Goal: Transaction & Acquisition: Subscribe to service/newsletter

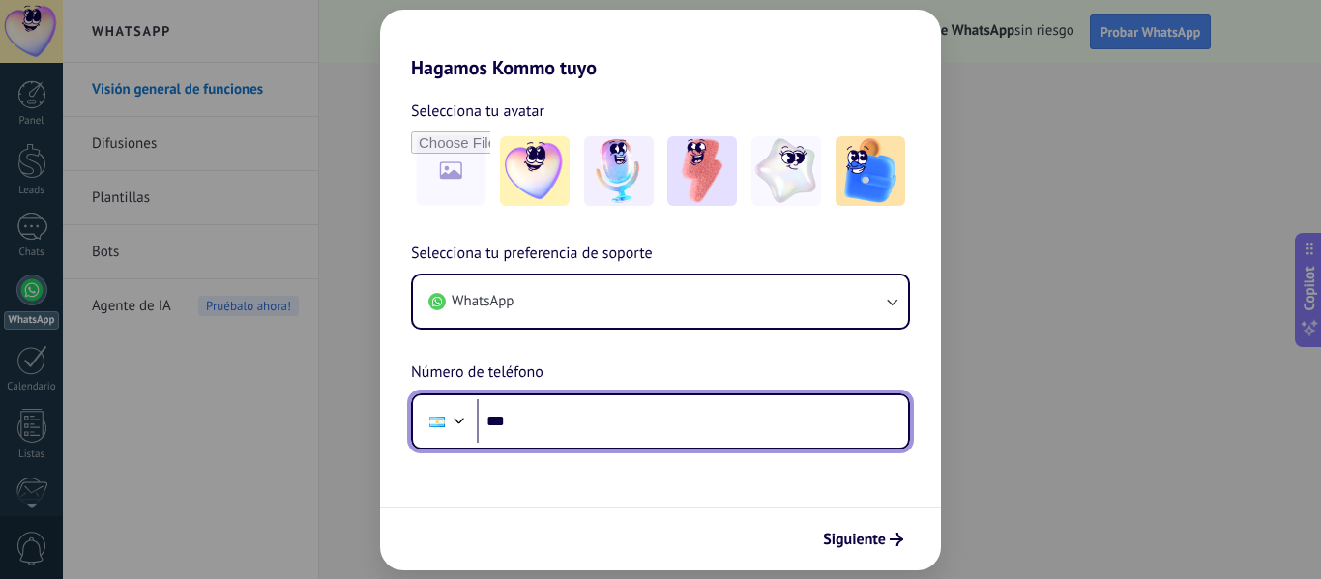
click at [729, 416] on input "***" at bounding box center [692, 422] width 431 height 44
click at [548, 426] on input "***" at bounding box center [692, 422] width 431 height 44
type input "**********"
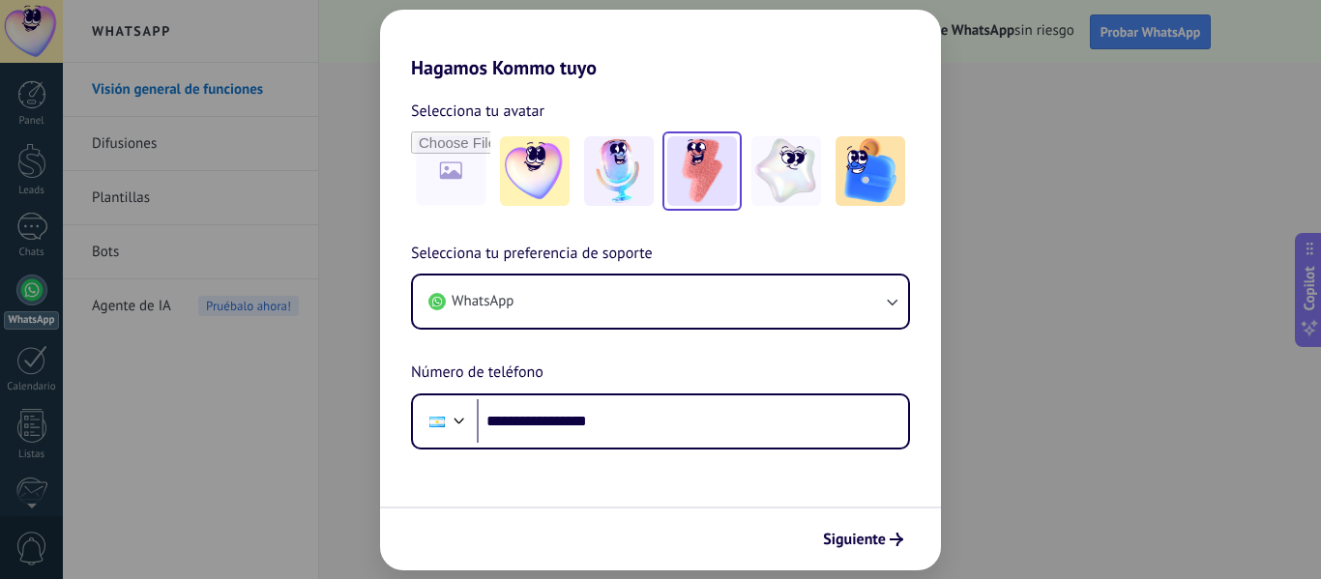
click at [718, 183] on img at bounding box center [702, 171] width 70 height 70
click at [891, 534] on icon "submit" at bounding box center [897, 540] width 14 height 14
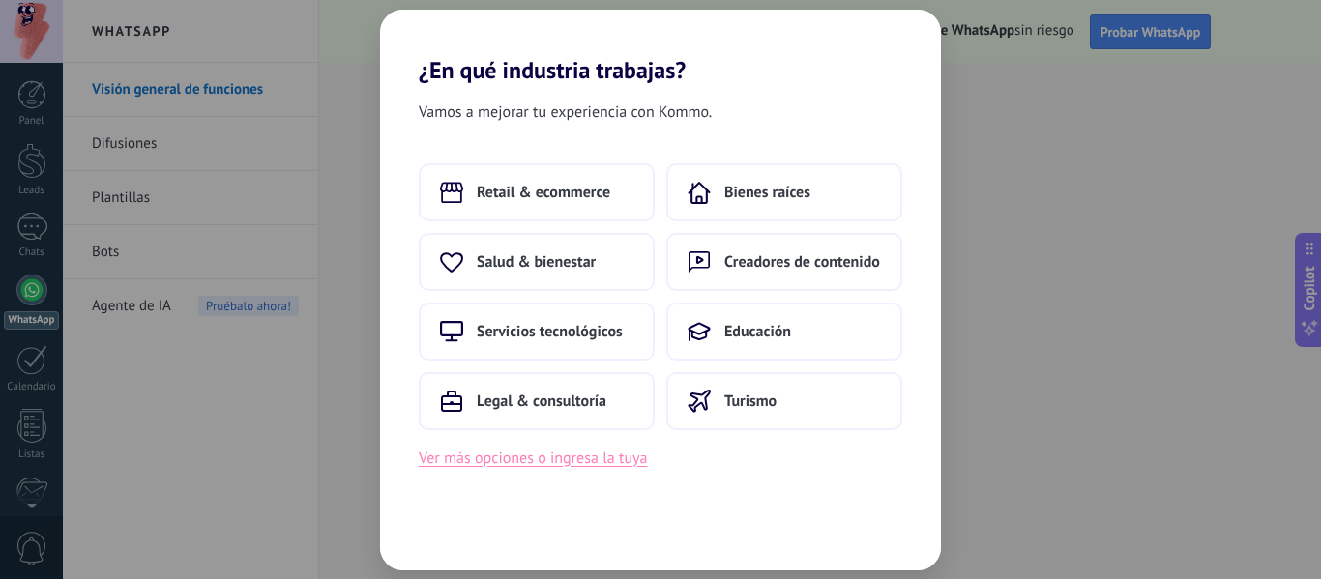
click at [614, 461] on button "Ver más opciones o ingresa la tuya" at bounding box center [533, 458] width 228 height 25
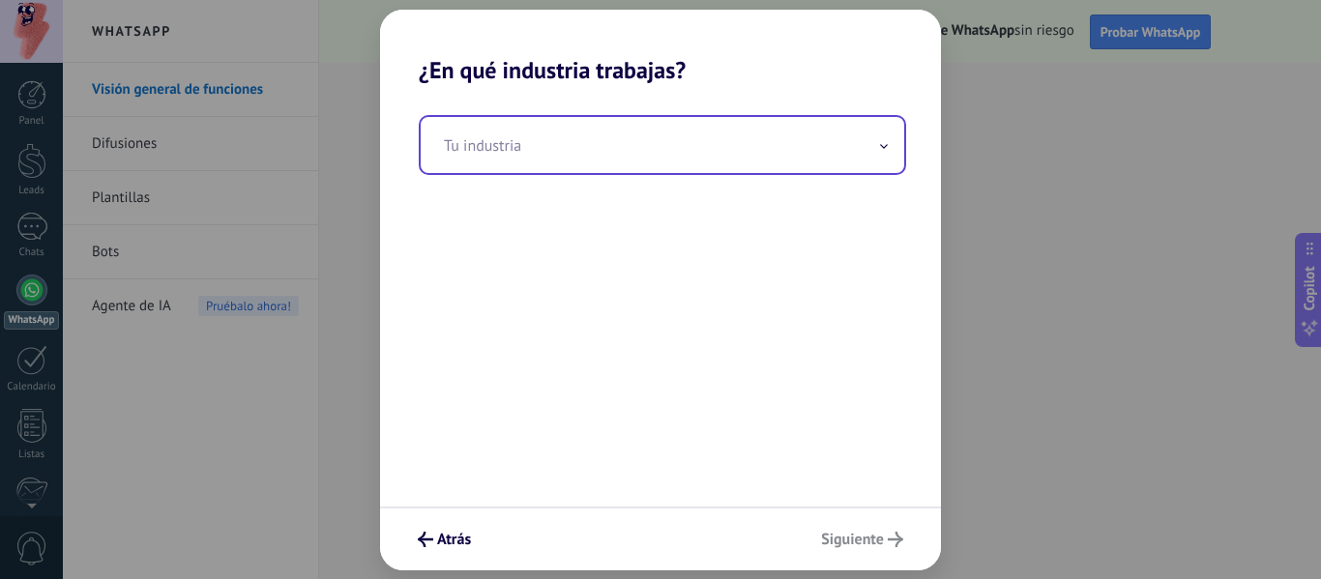
click at [647, 144] on input "text" at bounding box center [663, 145] width 484 height 56
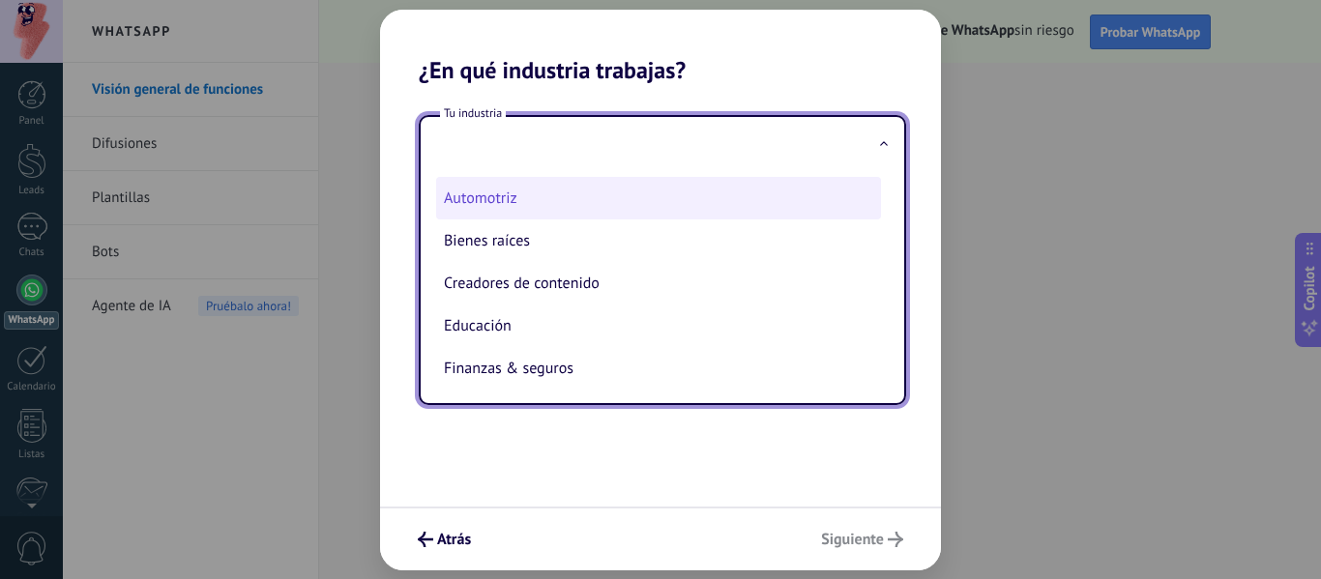
click at [587, 191] on li "Automotriz" at bounding box center [658, 198] width 445 height 43
type input "**********"
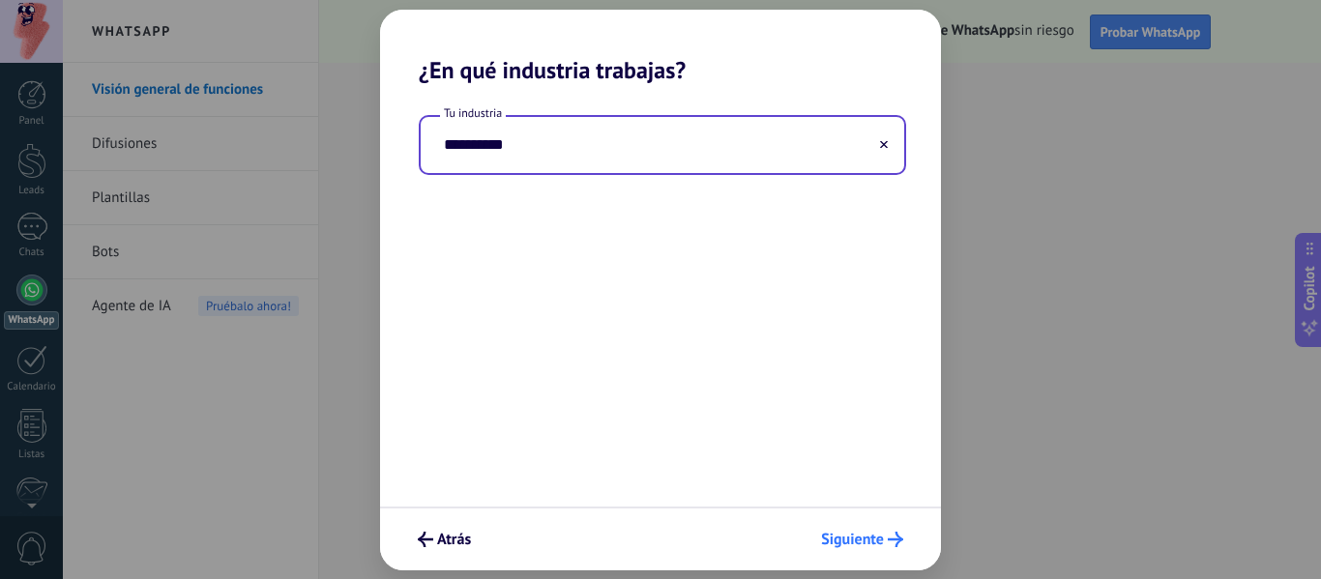
click at [876, 537] on span "Siguiente" at bounding box center [852, 540] width 63 height 14
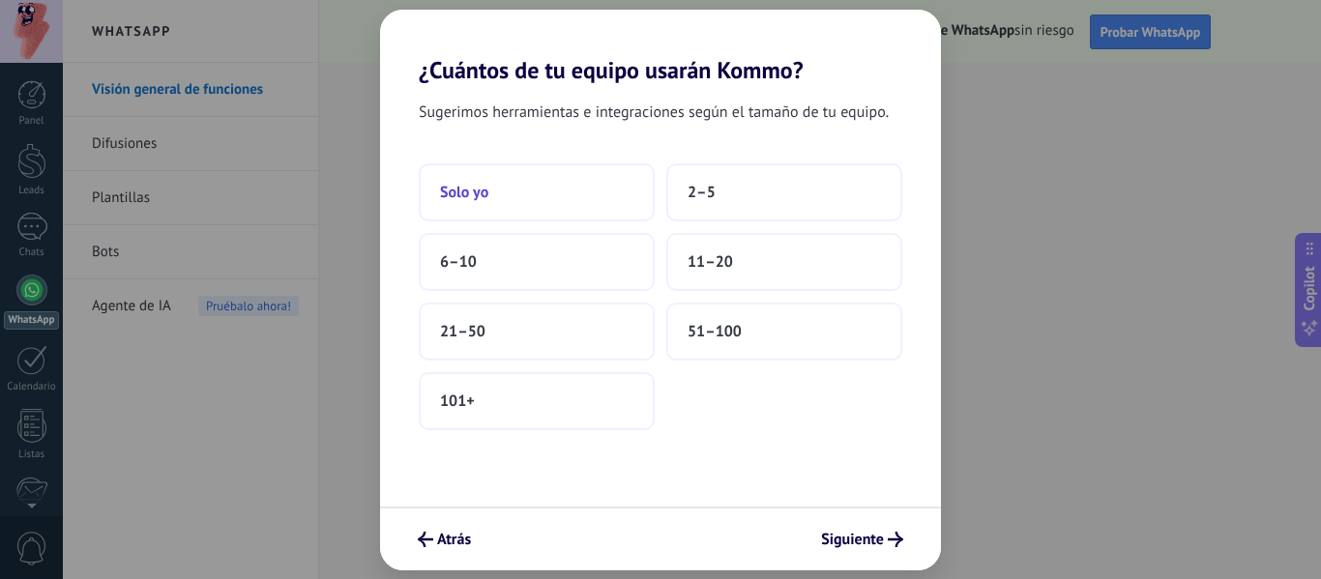
click at [532, 180] on button "Solo yo" at bounding box center [537, 192] width 236 height 58
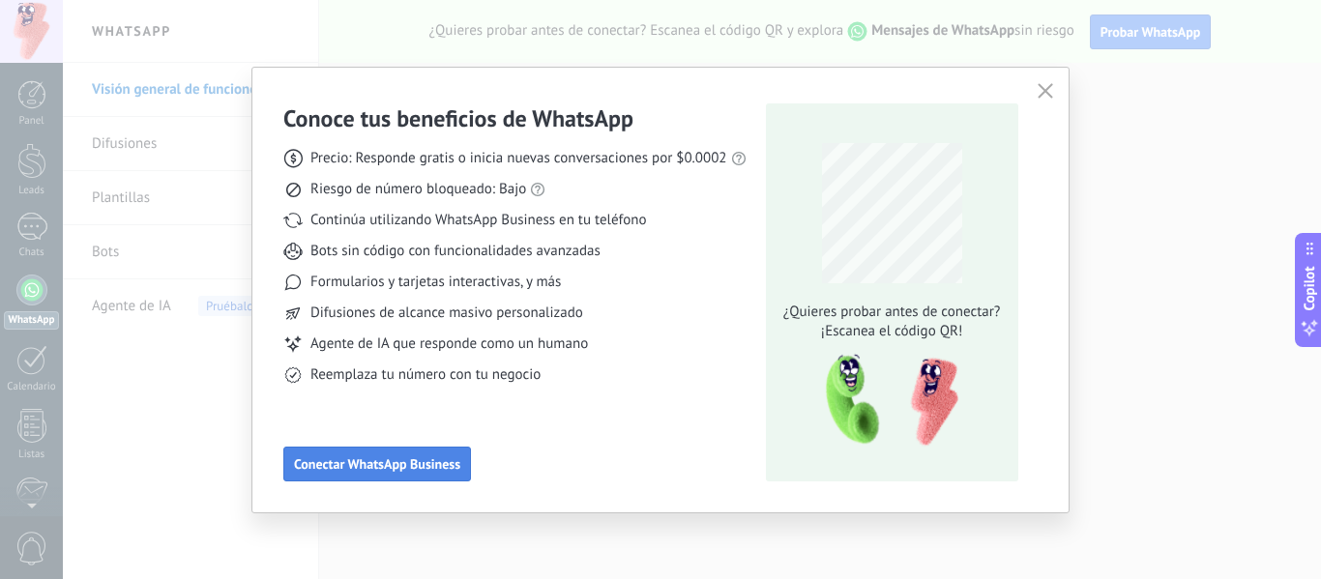
click at [408, 469] on span "Conectar WhatsApp Business" at bounding box center [377, 465] width 166 height 14
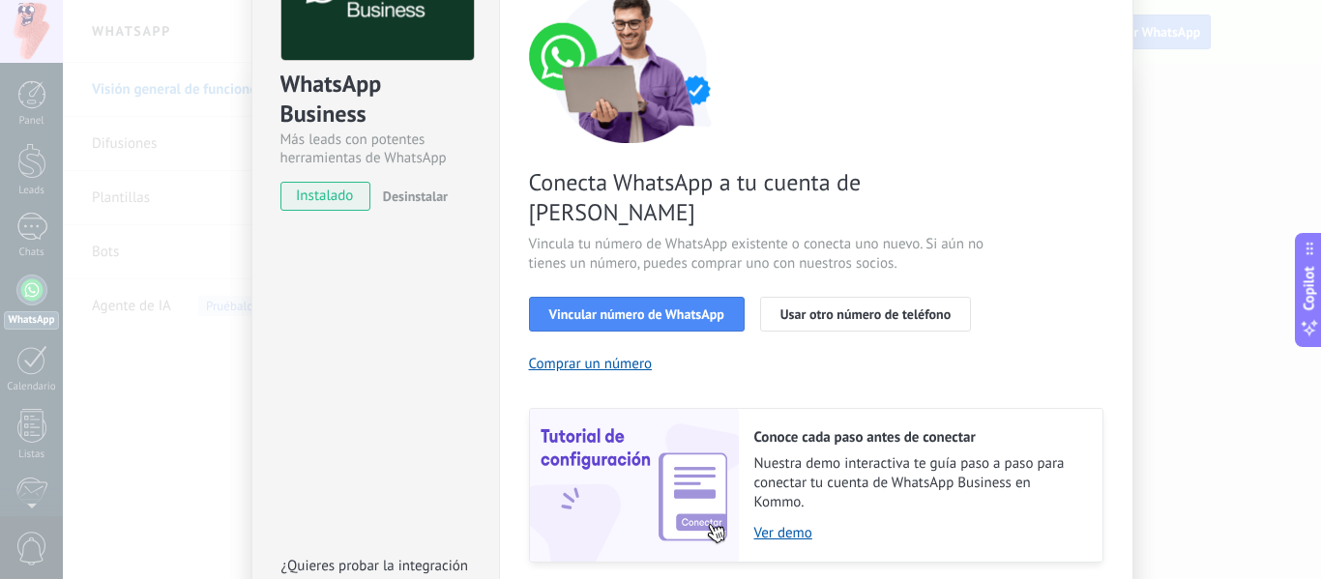
scroll to position [193, 0]
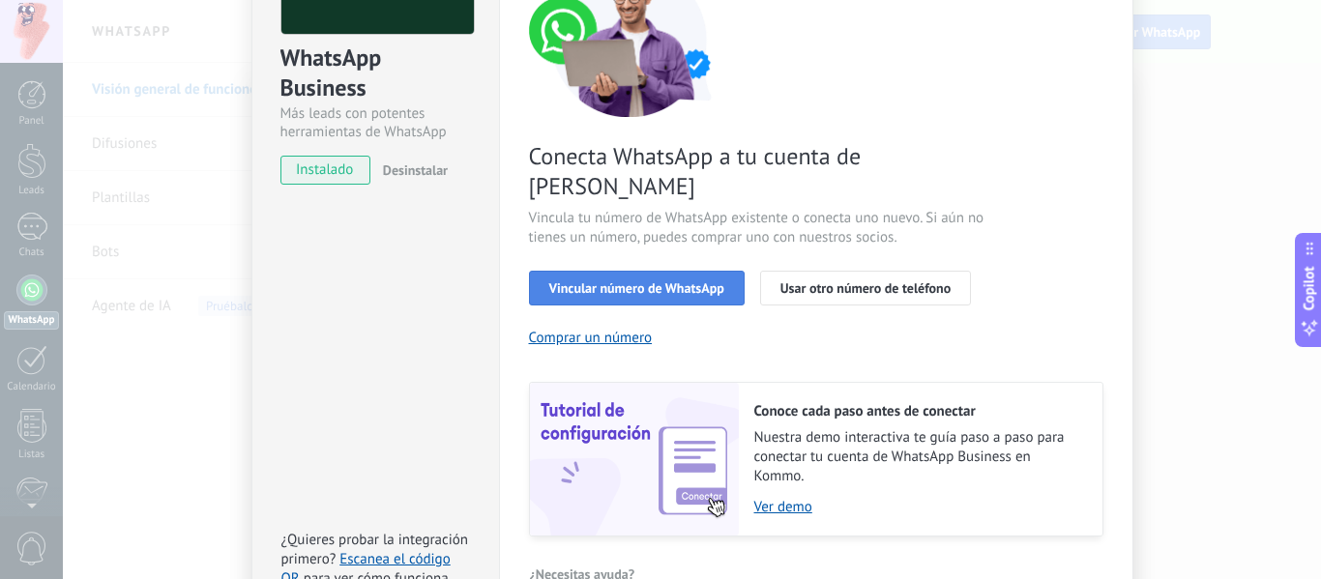
click at [682, 282] on span "Vincular número de WhatsApp" at bounding box center [636, 289] width 175 height 14
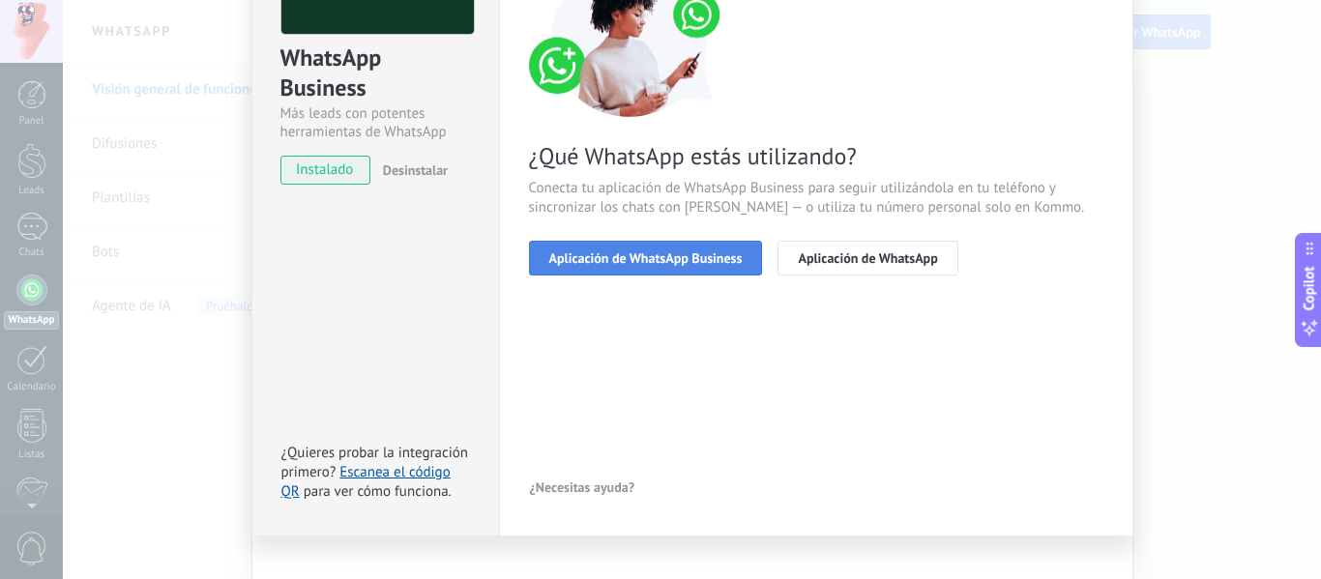
click at [682, 264] on span "Aplicación de WhatsApp Business" at bounding box center [645, 259] width 193 height 14
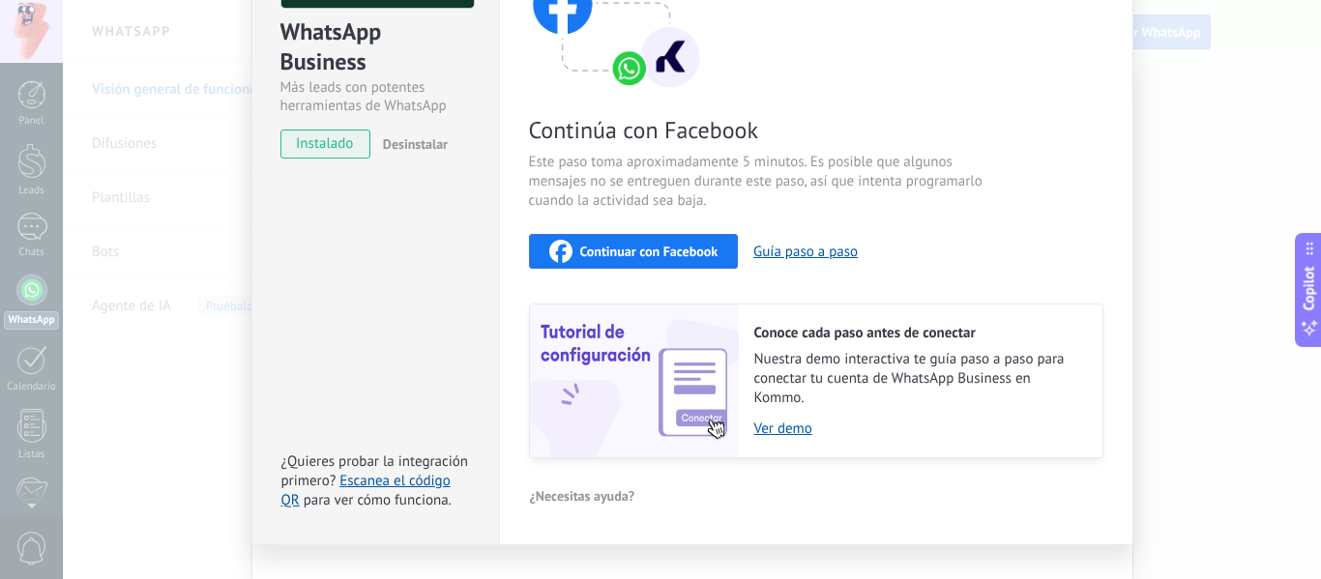
scroll to position [257, 0]
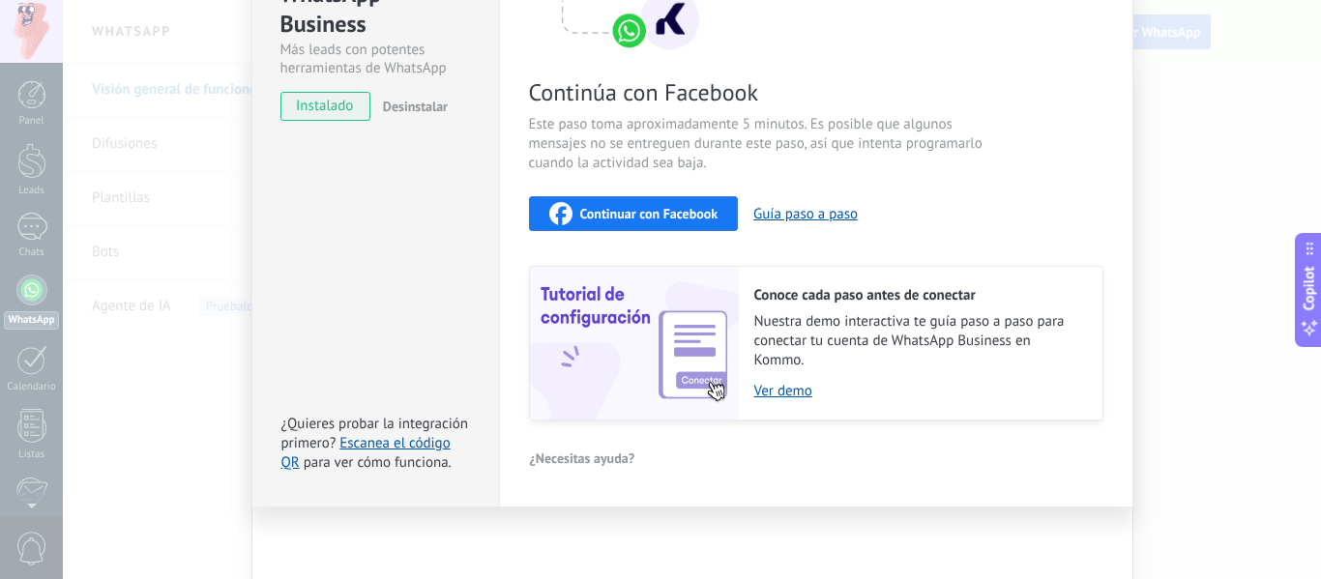
click at [614, 222] on div "Continuar con Facebook" at bounding box center [633, 213] width 169 height 23
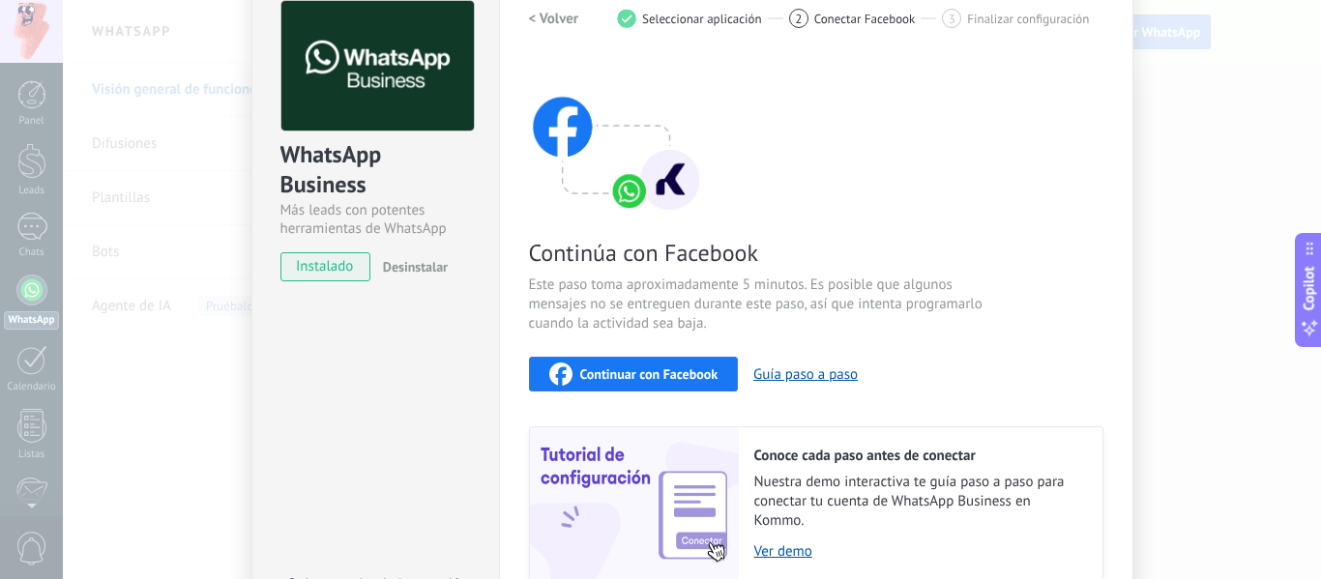
scroll to position [193, 0]
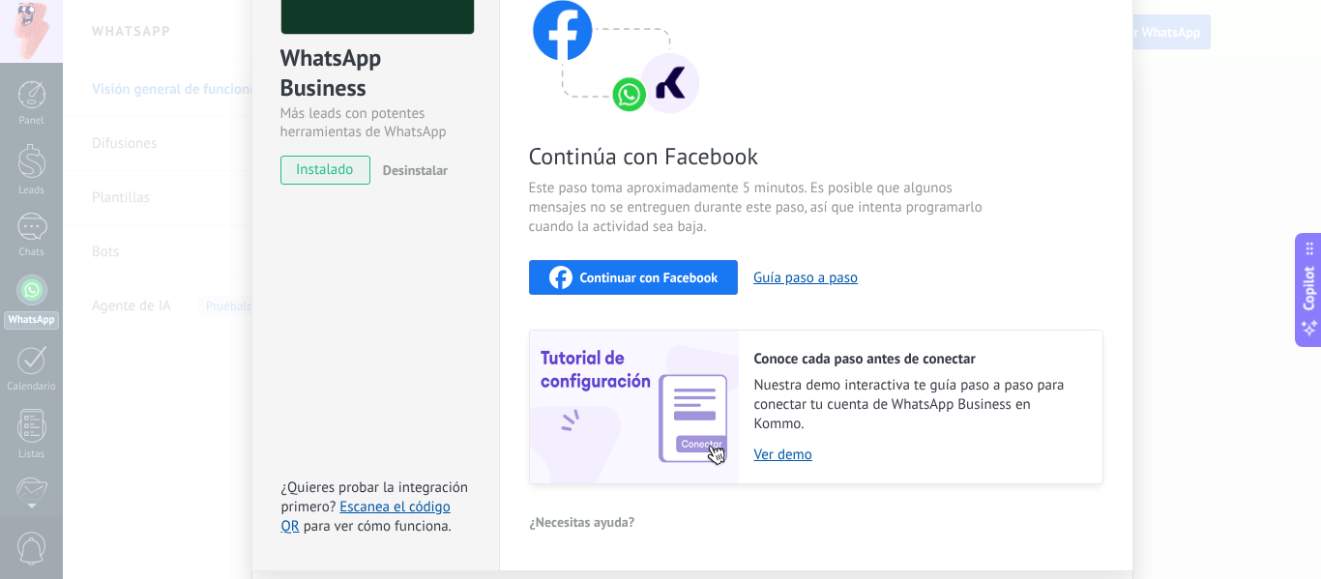
click at [681, 271] on span "Continuar con Facebook" at bounding box center [649, 278] width 138 height 14
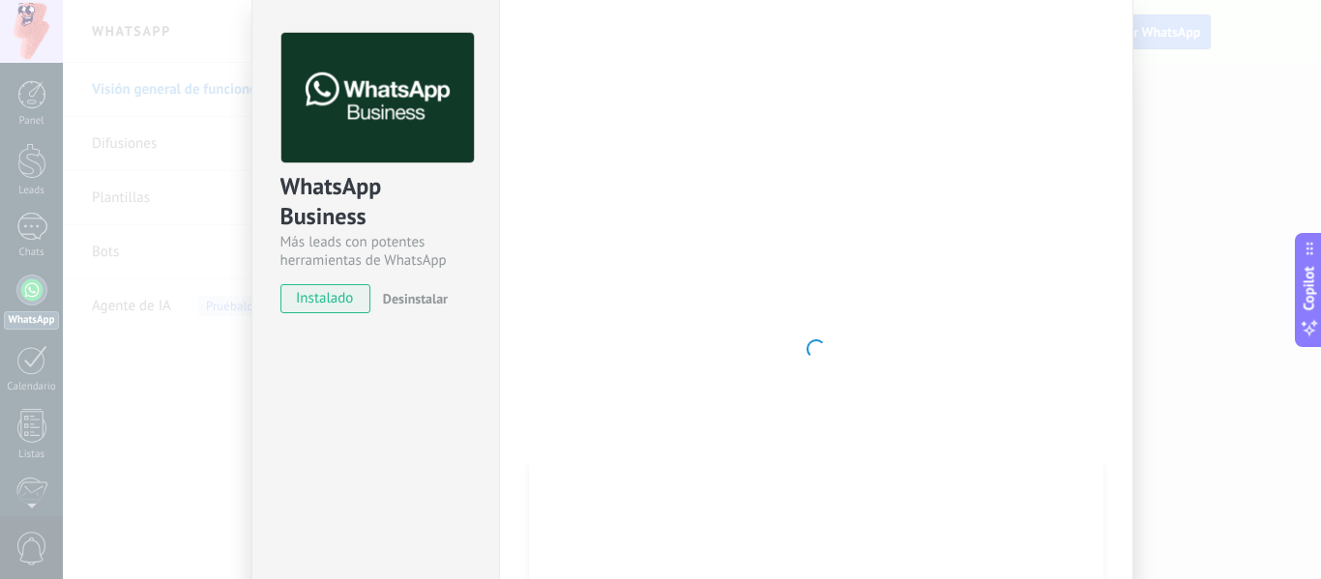
scroll to position [97, 0]
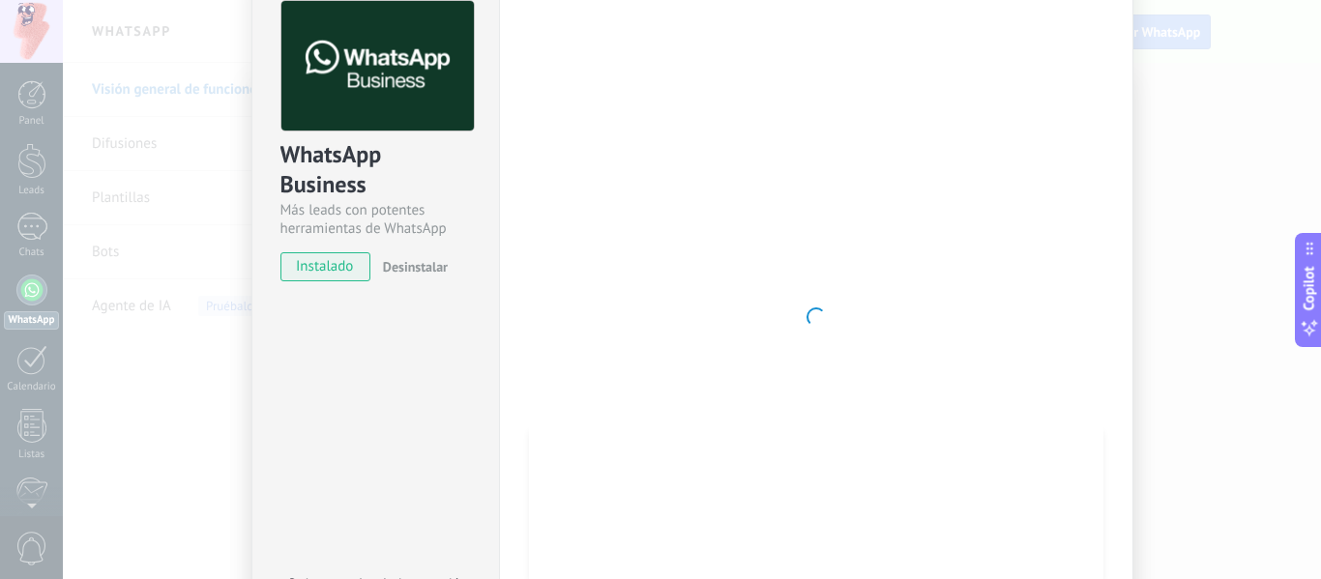
click at [884, 179] on div at bounding box center [816, 317] width 575 height 633
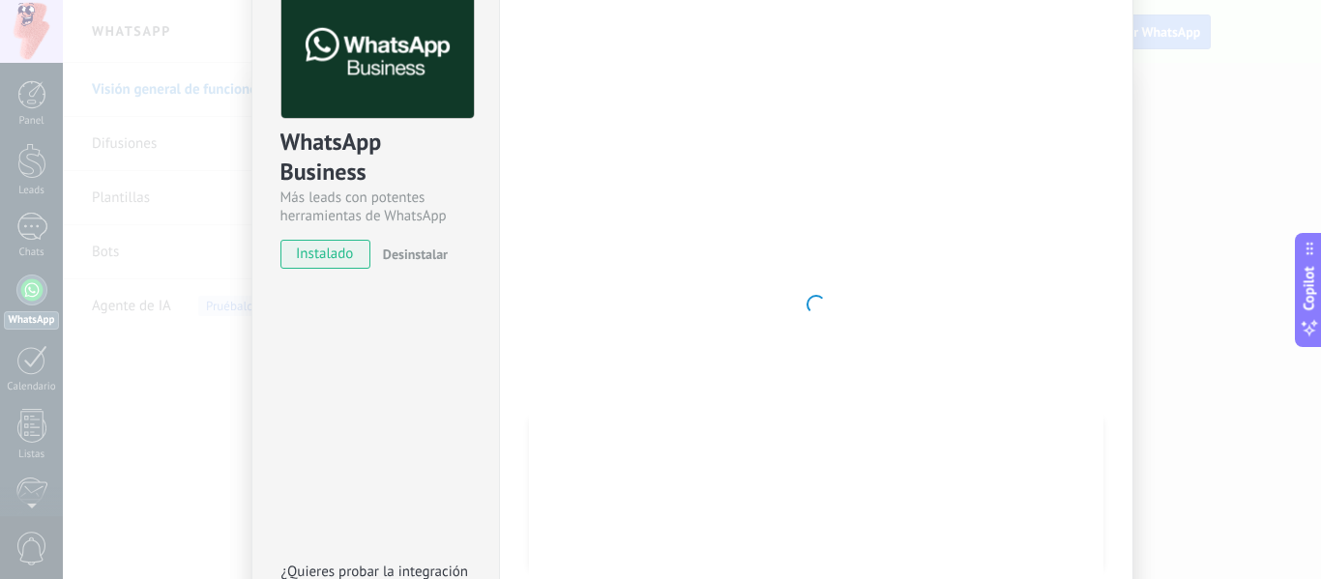
scroll to position [257, 0]
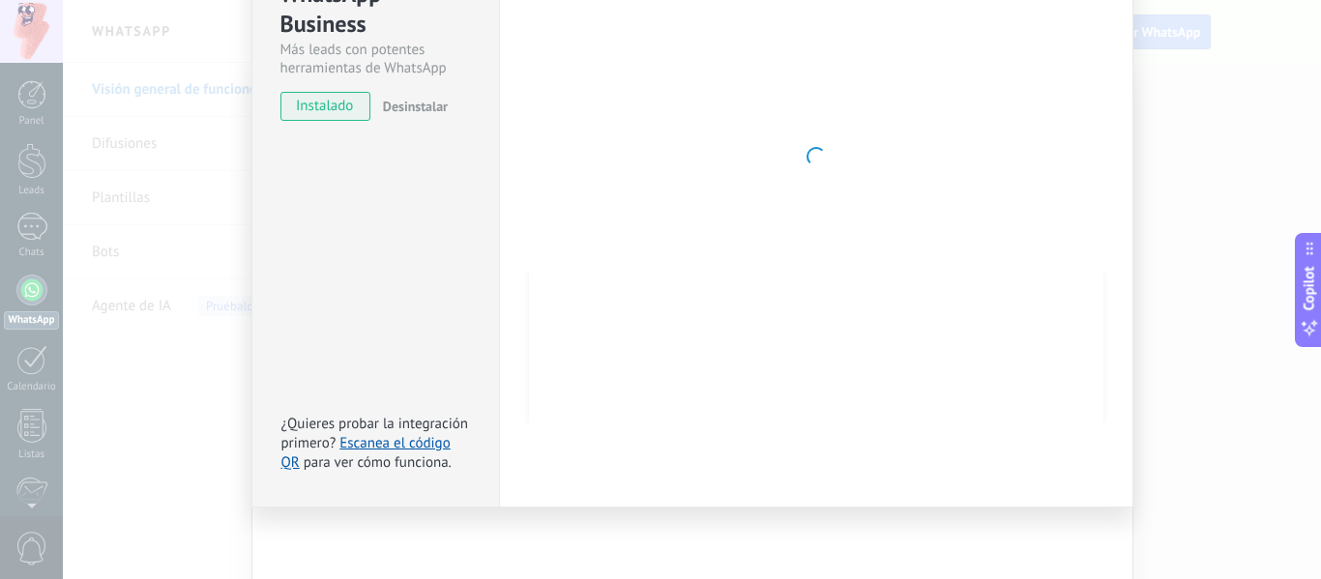
drag, startPoint x: 1274, startPoint y: 452, endPoint x: 1320, endPoint y: 625, distance: 179.3
click at [390, 443] on link "Escanea el código QR" at bounding box center [366, 453] width 169 height 38
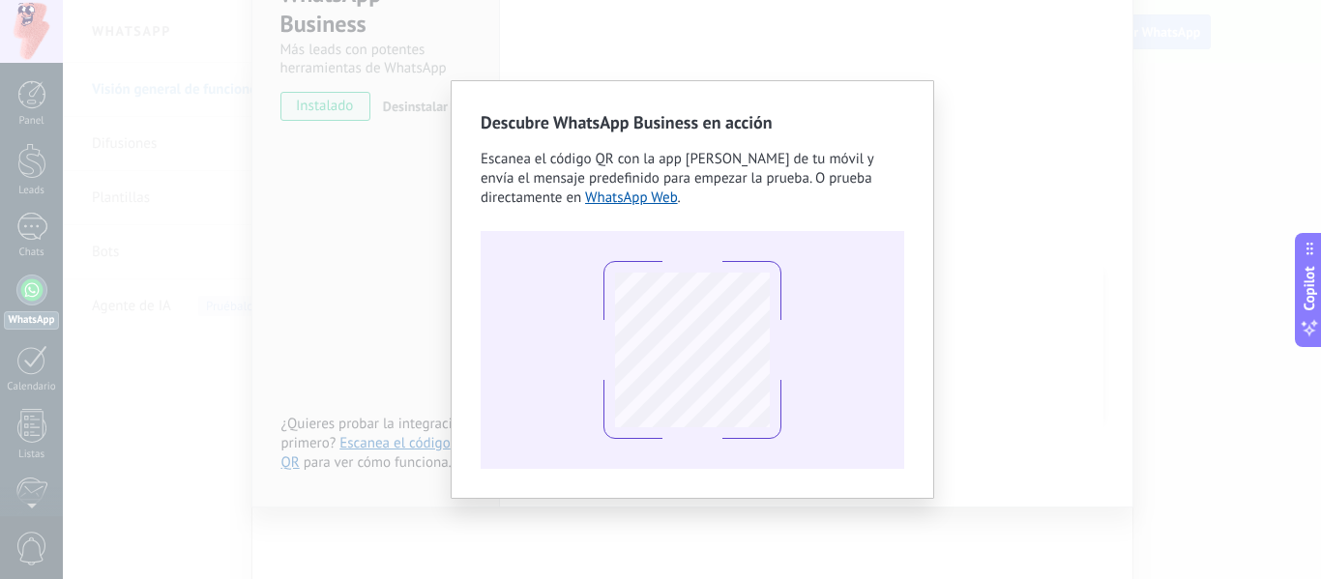
click at [1020, 274] on div "Descubre WhatsApp Business en acción Escanea el código QR con la app [PERSON_NA…" at bounding box center [692, 289] width 1259 height 579
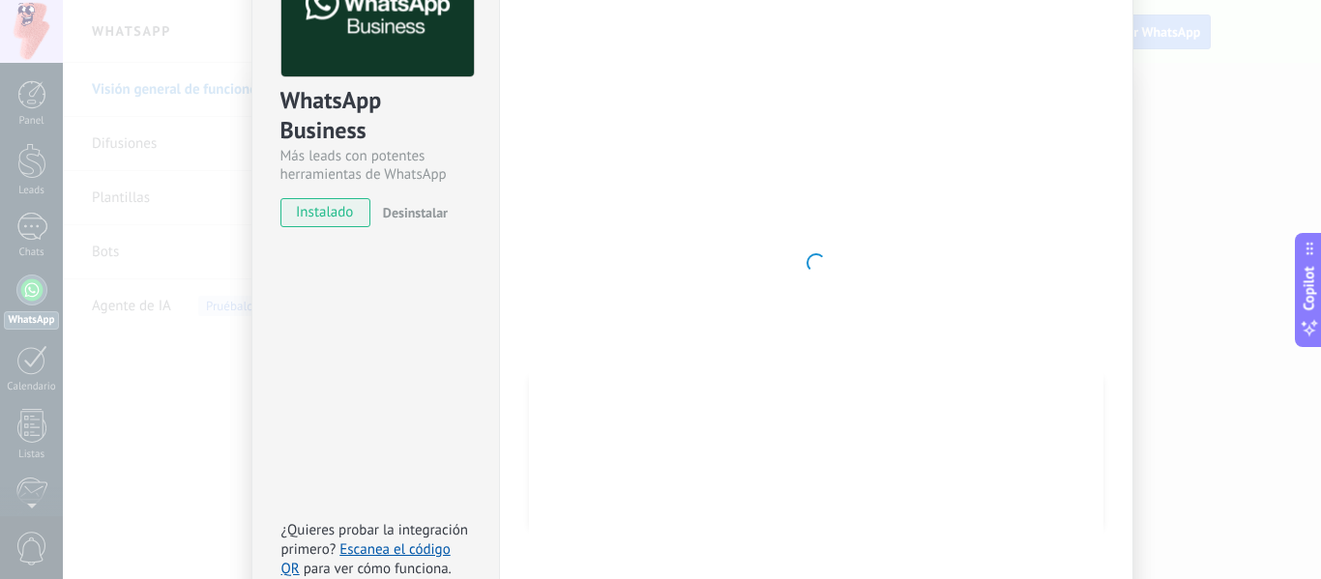
scroll to position [0, 0]
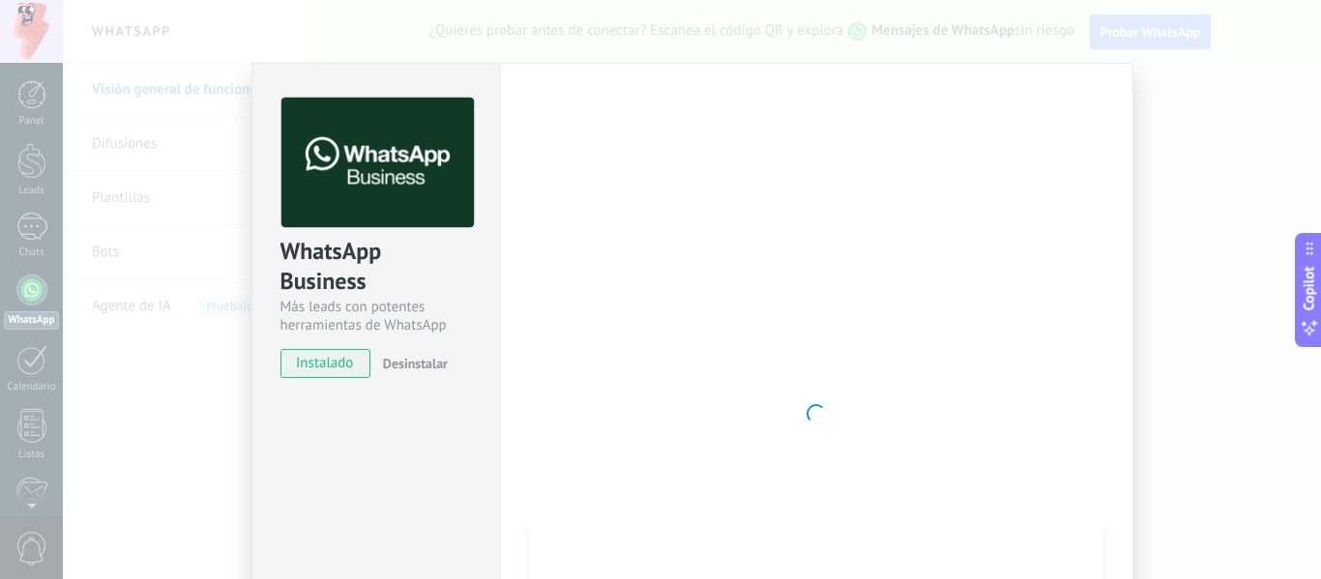
click at [1256, 147] on div "WhatsApp Business Más leads con potentes herramientas de WhatsApp instalado Des…" at bounding box center [692, 289] width 1259 height 579
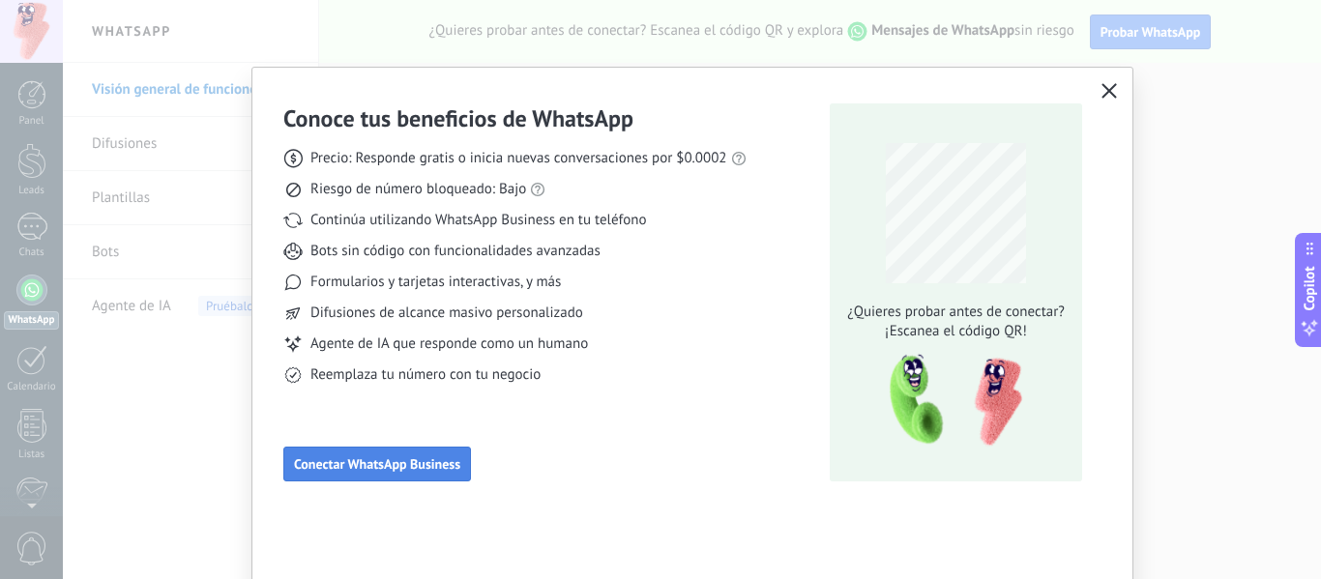
click at [428, 465] on span "Conectar WhatsApp Business" at bounding box center [377, 465] width 166 height 14
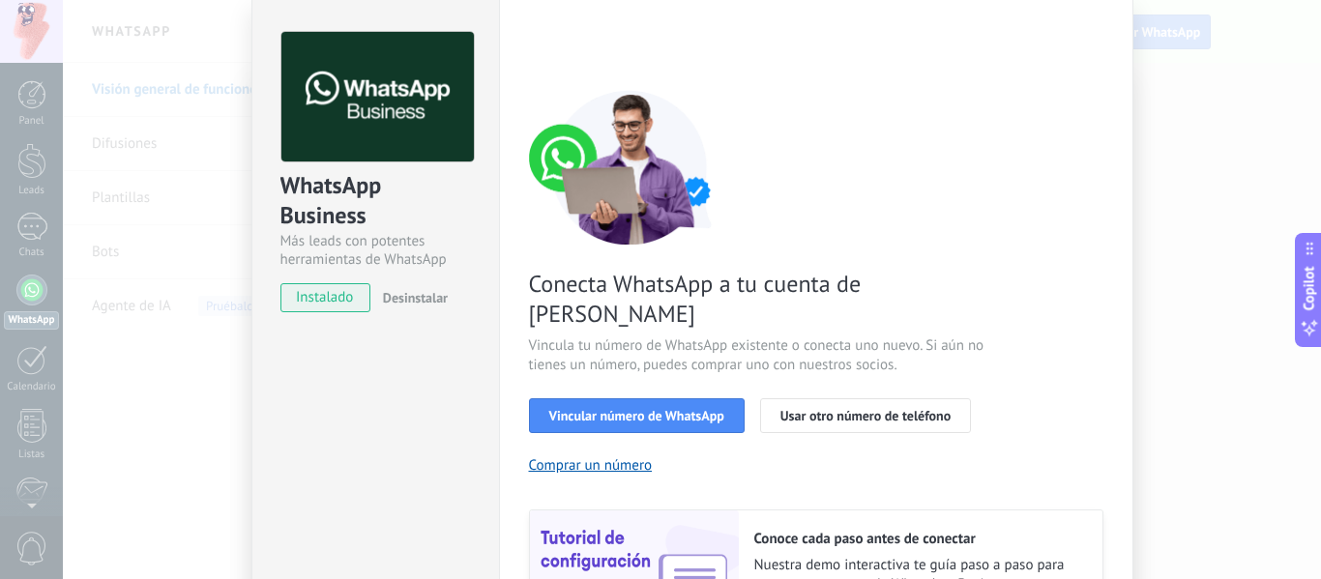
scroll to position [97, 0]
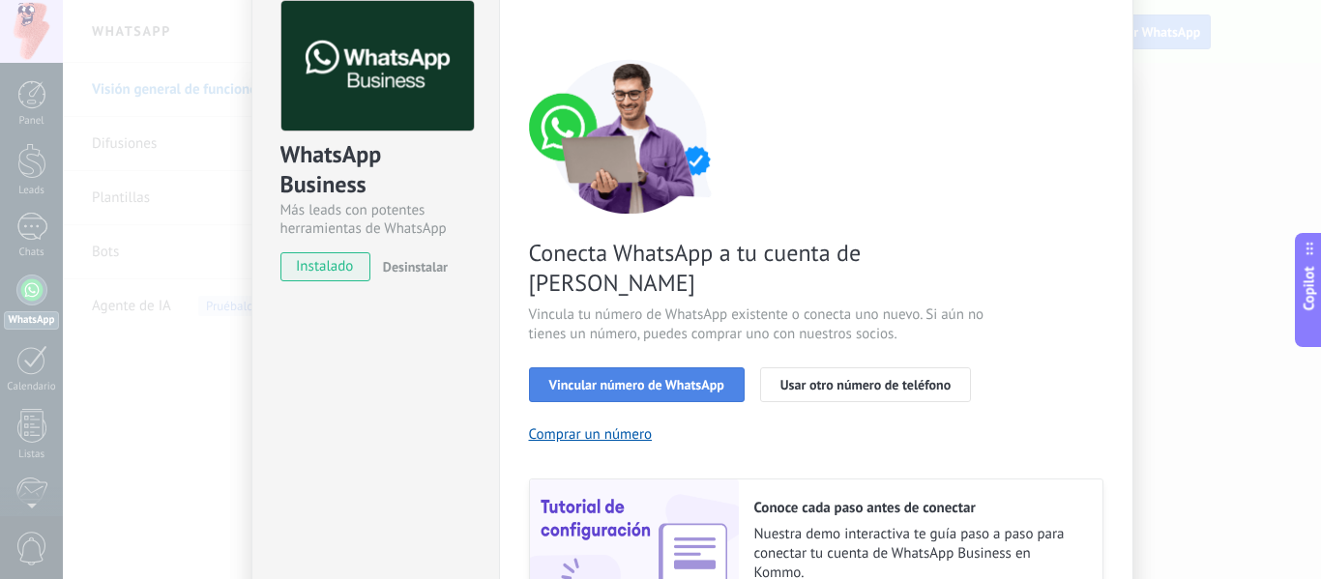
click at [706, 378] on span "Vincular número de WhatsApp" at bounding box center [636, 385] width 175 height 14
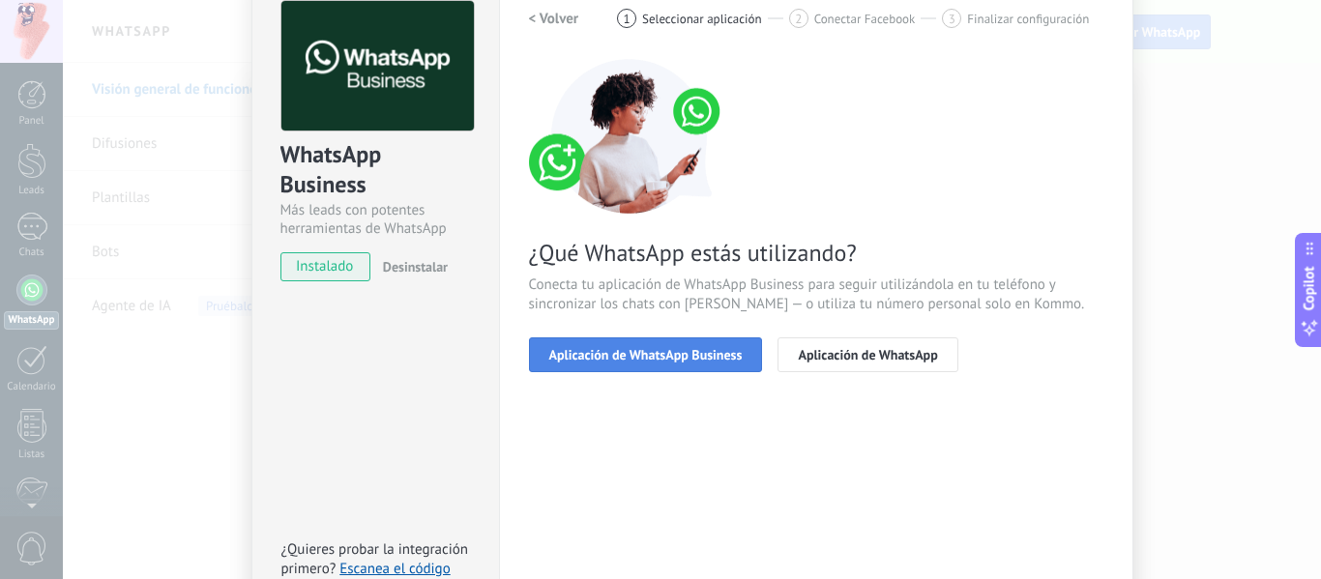
click at [706, 362] on span "Aplicación de WhatsApp Business" at bounding box center [645, 355] width 193 height 14
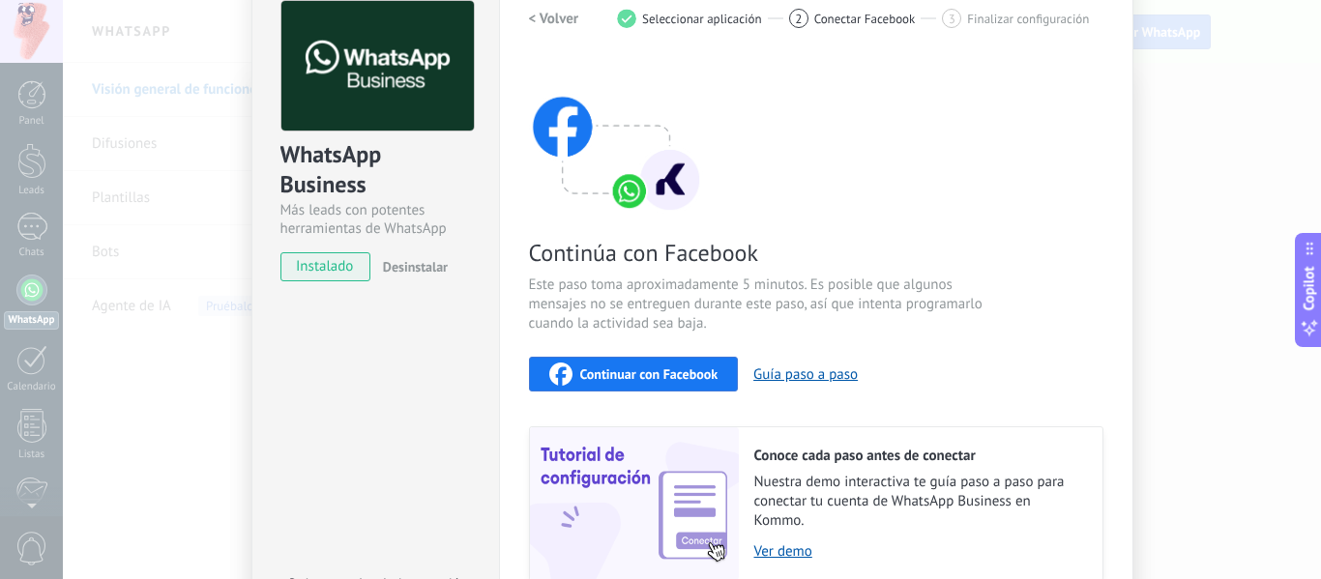
scroll to position [193, 0]
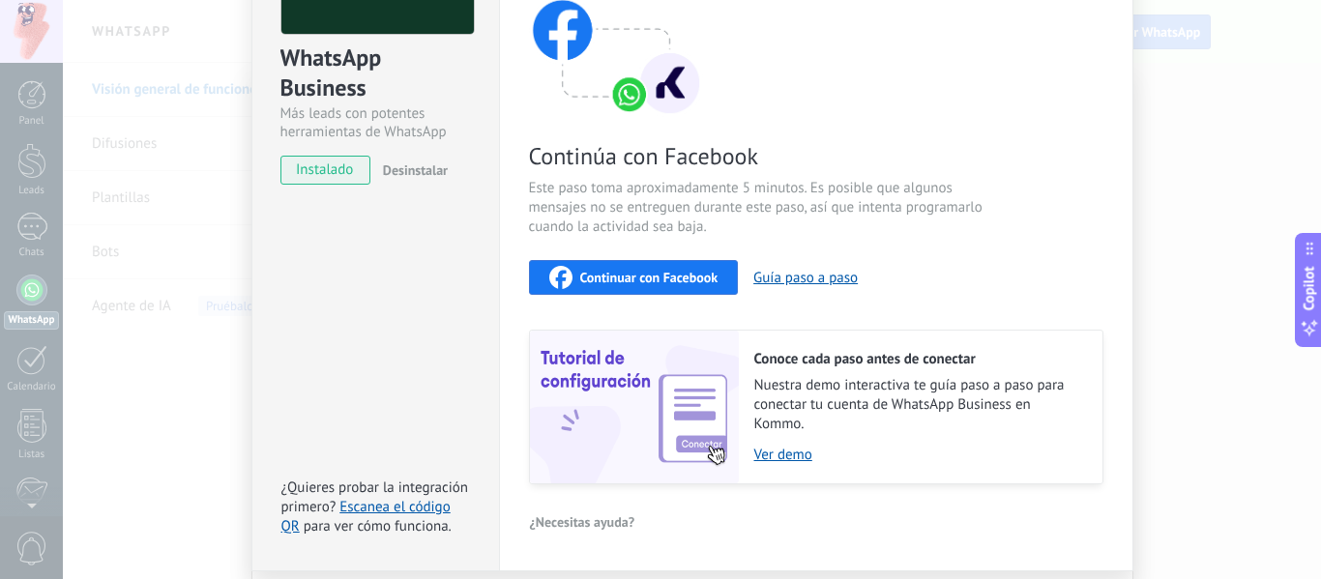
click at [616, 273] on span "Continuar con Facebook" at bounding box center [649, 278] width 138 height 14
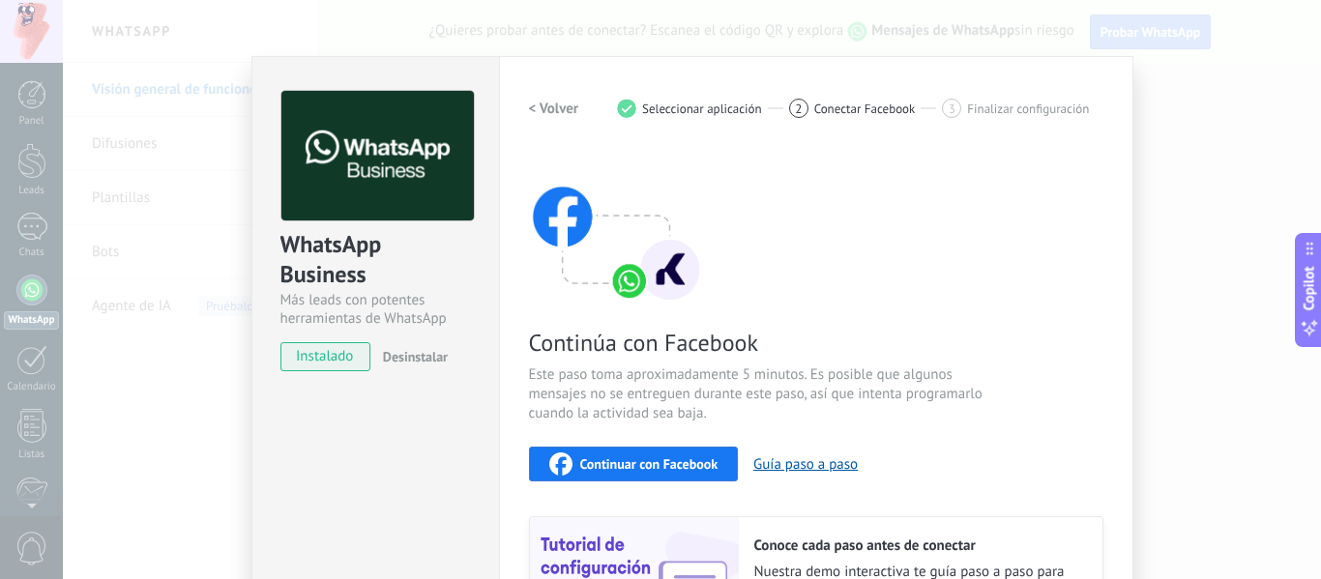
scroll to position [0, 0]
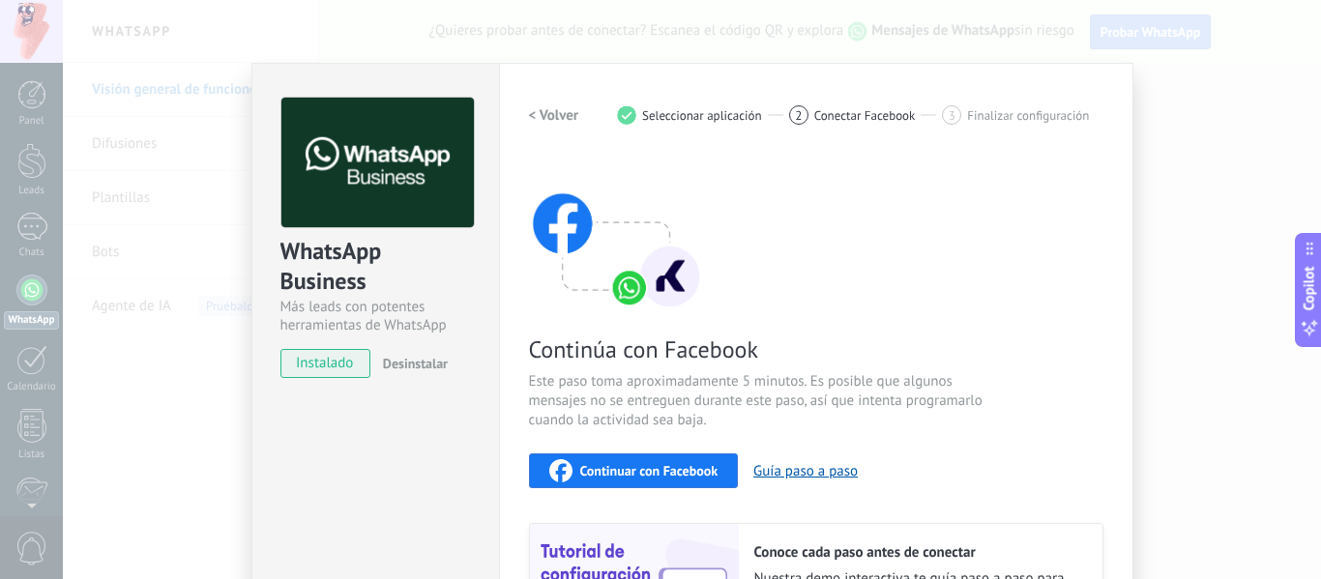
click at [221, 18] on div "WhatsApp Business Más leads con potentes herramientas de WhatsApp instalado Des…" at bounding box center [692, 289] width 1259 height 579
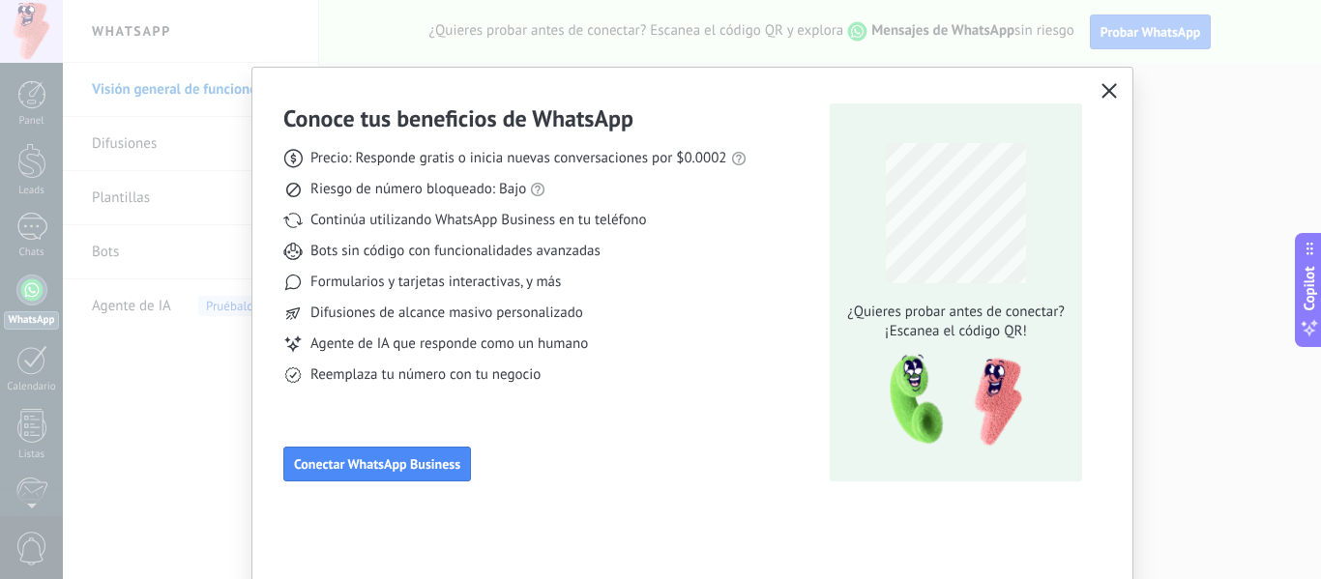
click at [1111, 89] on icon "button" at bounding box center [1109, 90] width 15 height 15
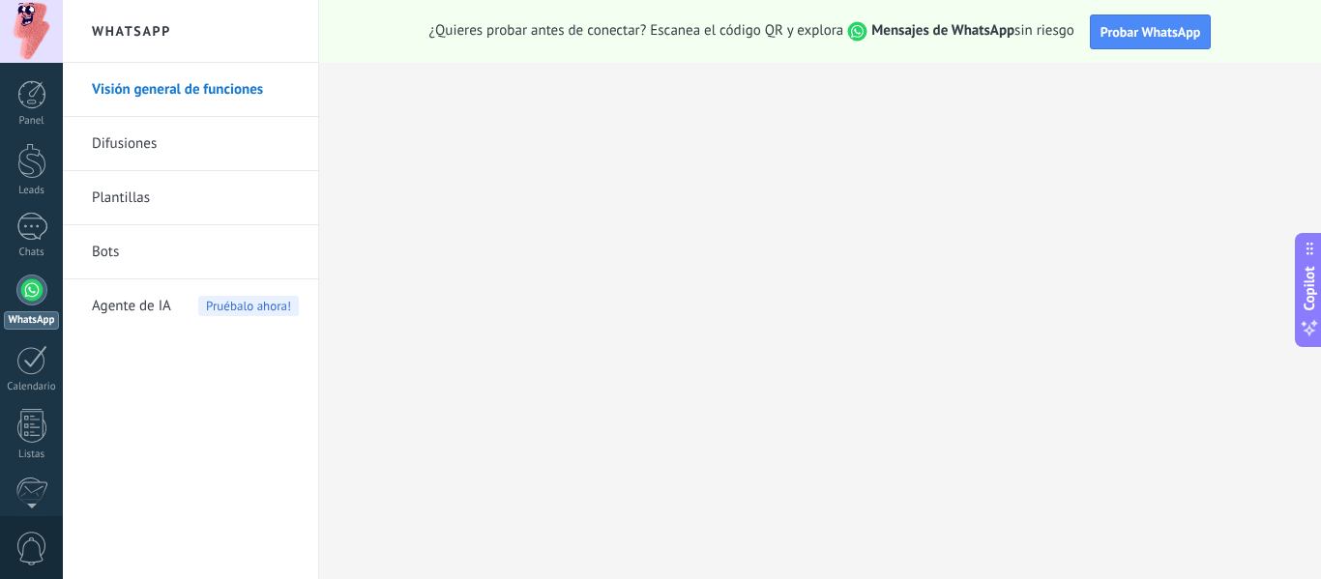
scroll to position [225, 0]
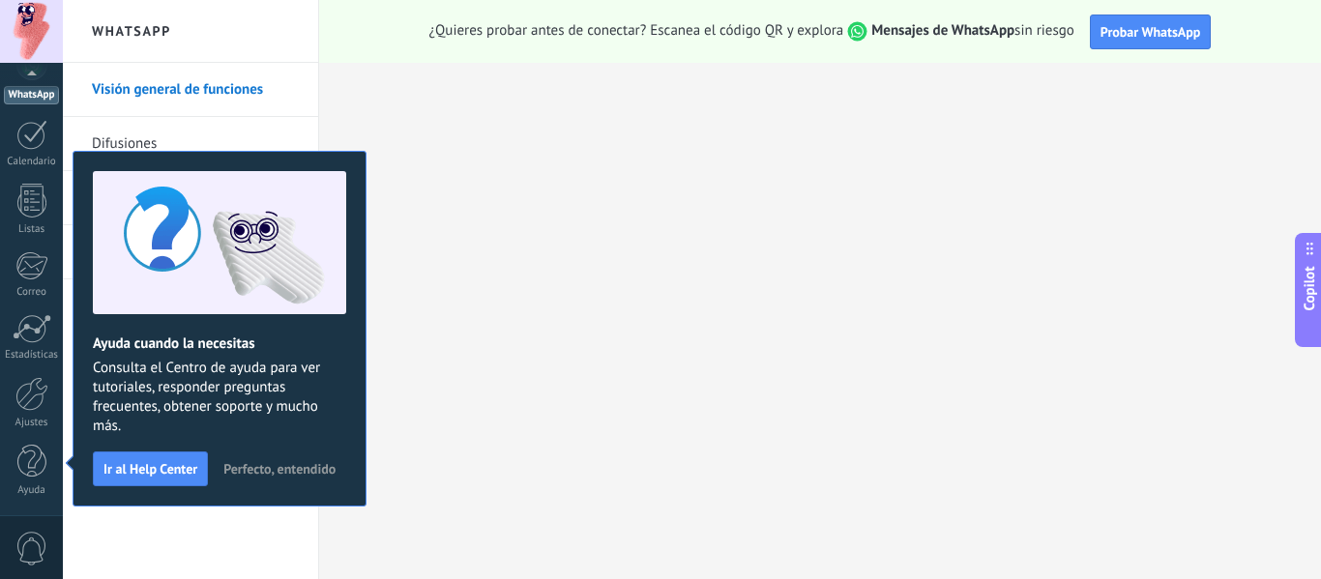
click at [258, 469] on span "Perfecto, entendido" at bounding box center [279, 469] width 112 height 14
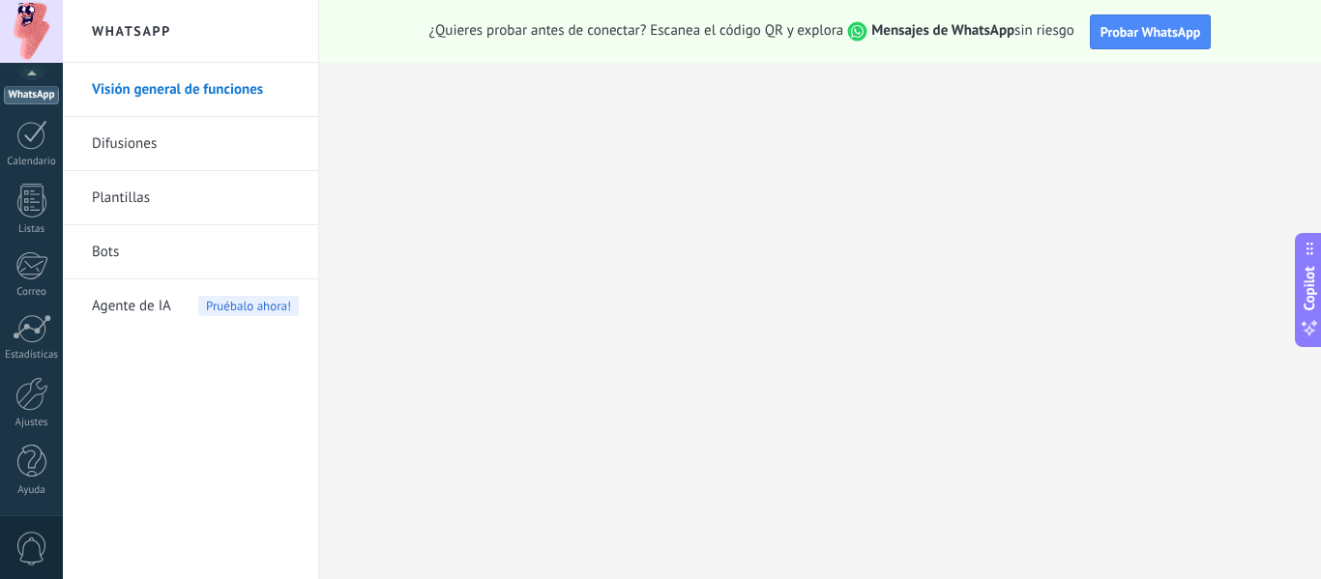
scroll to position [0, 0]
click at [140, 136] on link "Difusiones" at bounding box center [195, 144] width 207 height 54
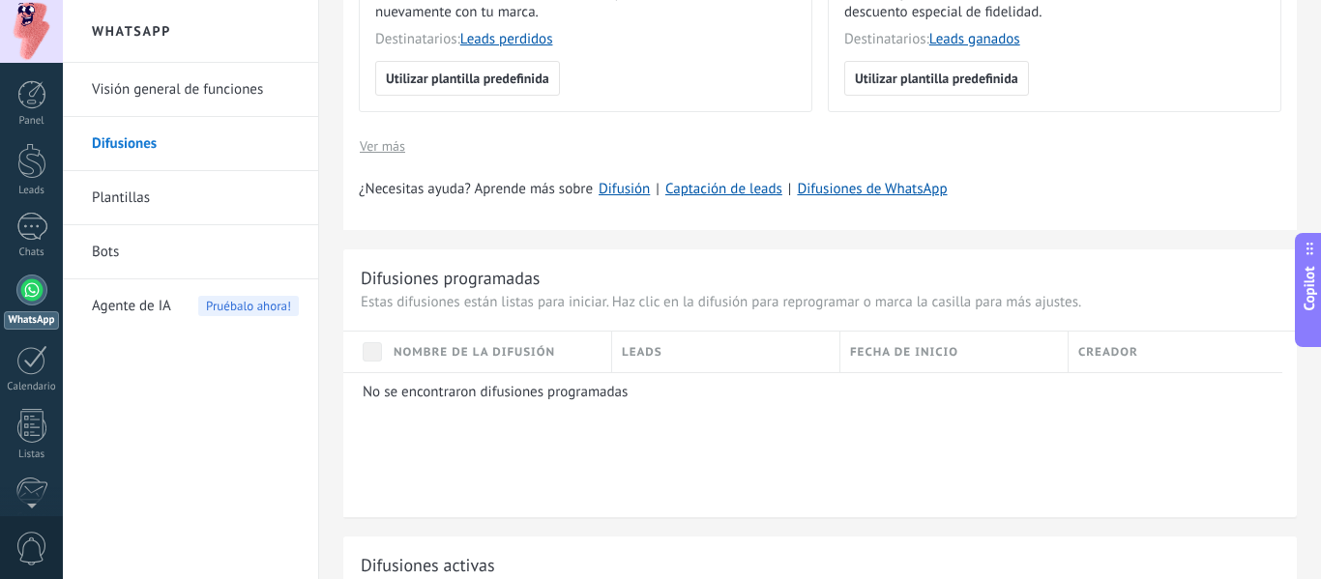
scroll to position [677, 0]
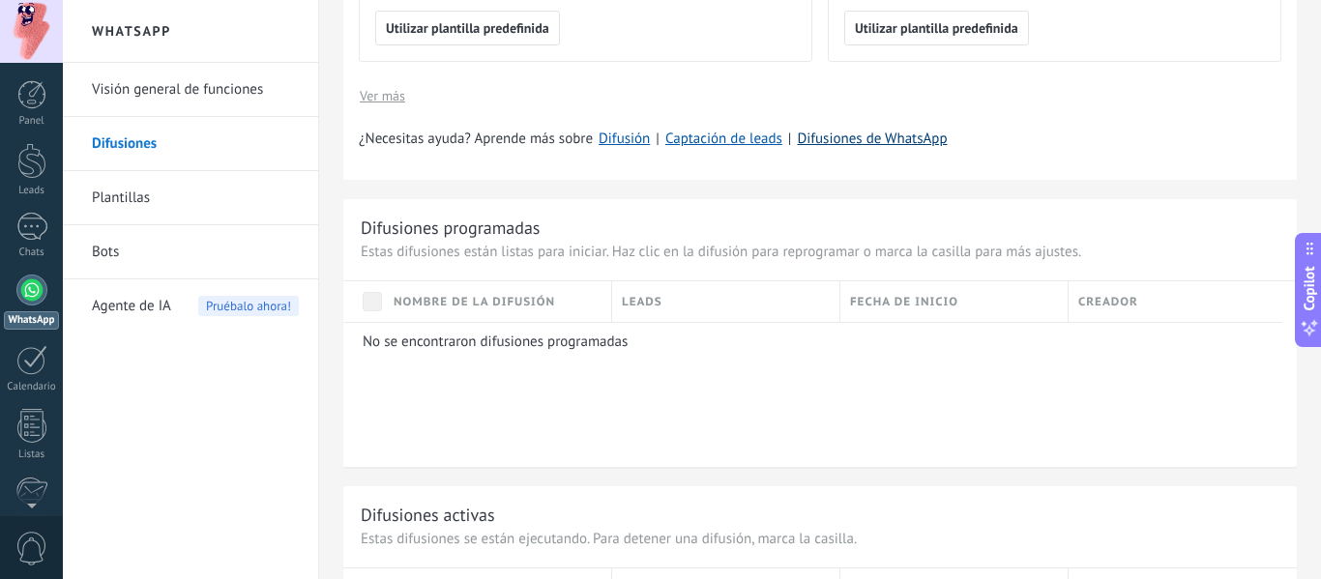
click at [874, 133] on link "Difusiones de WhatsApp" at bounding box center [872, 139] width 150 height 18
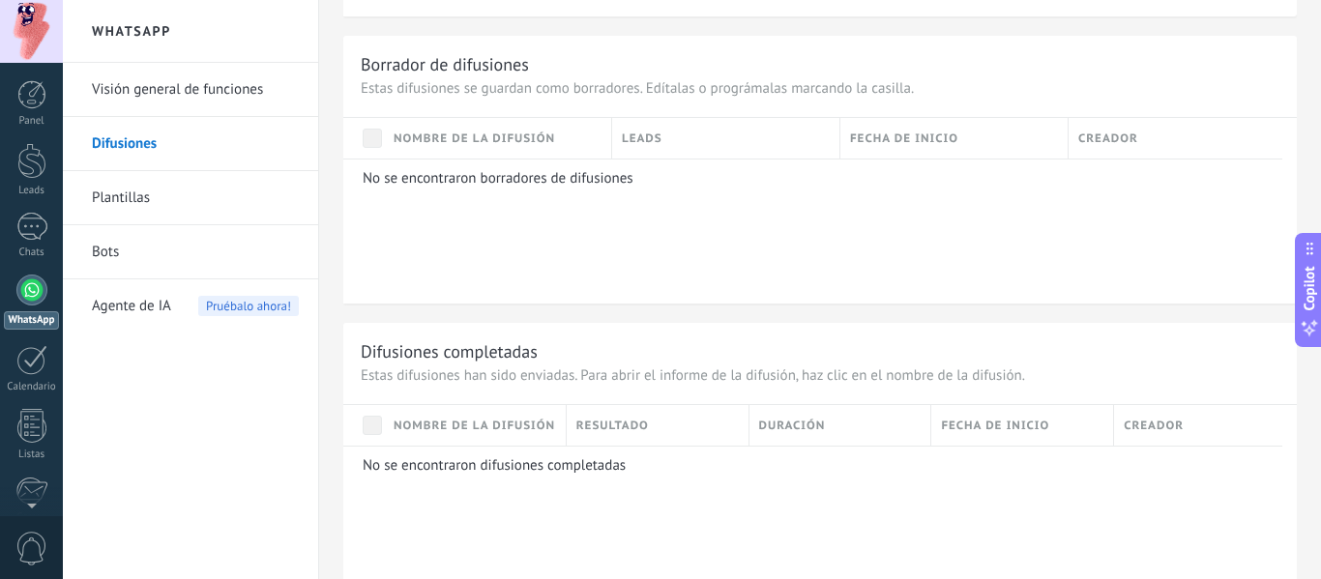
scroll to position [1449, 0]
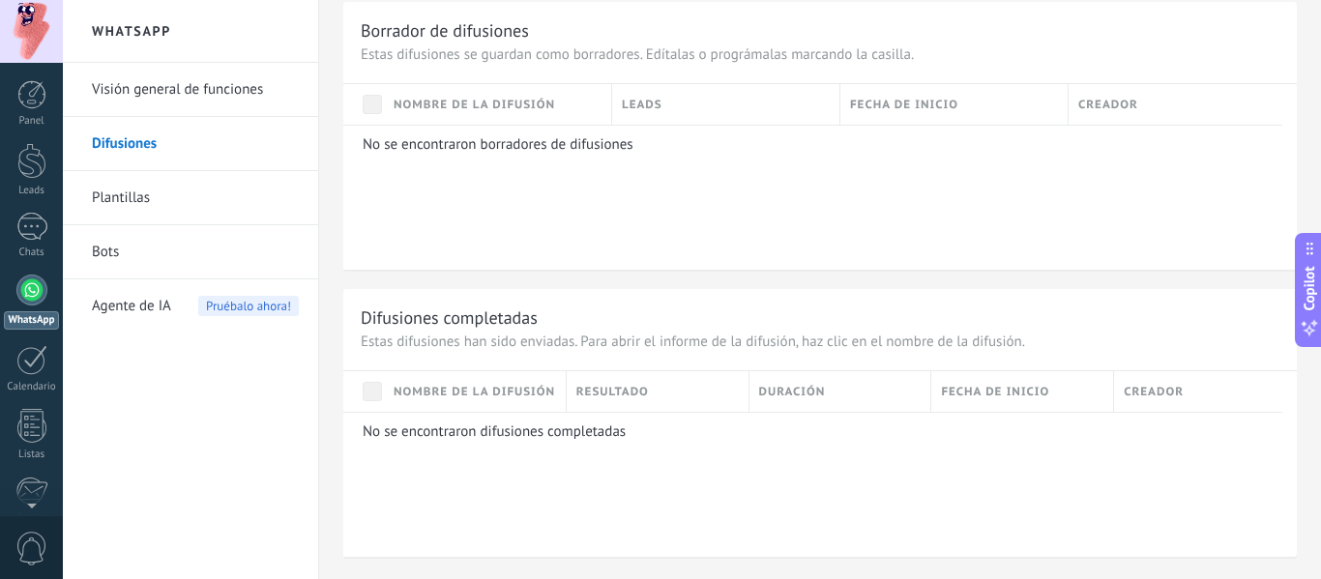
click at [114, 196] on link "Plantillas" at bounding box center [195, 198] width 207 height 54
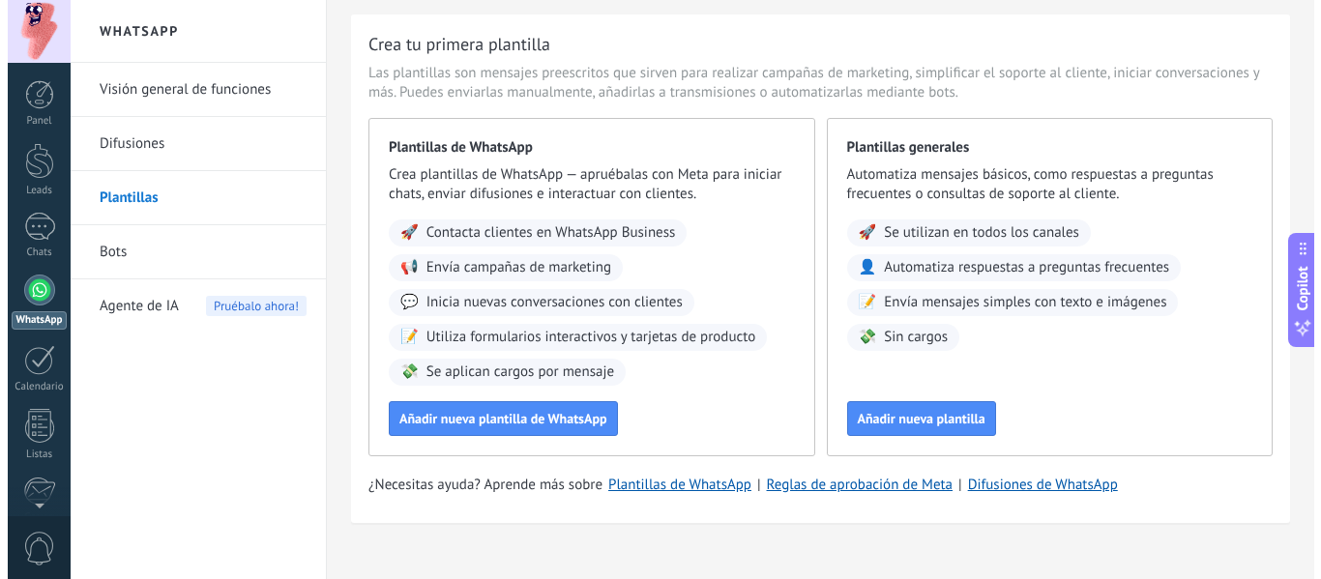
scroll to position [74, 0]
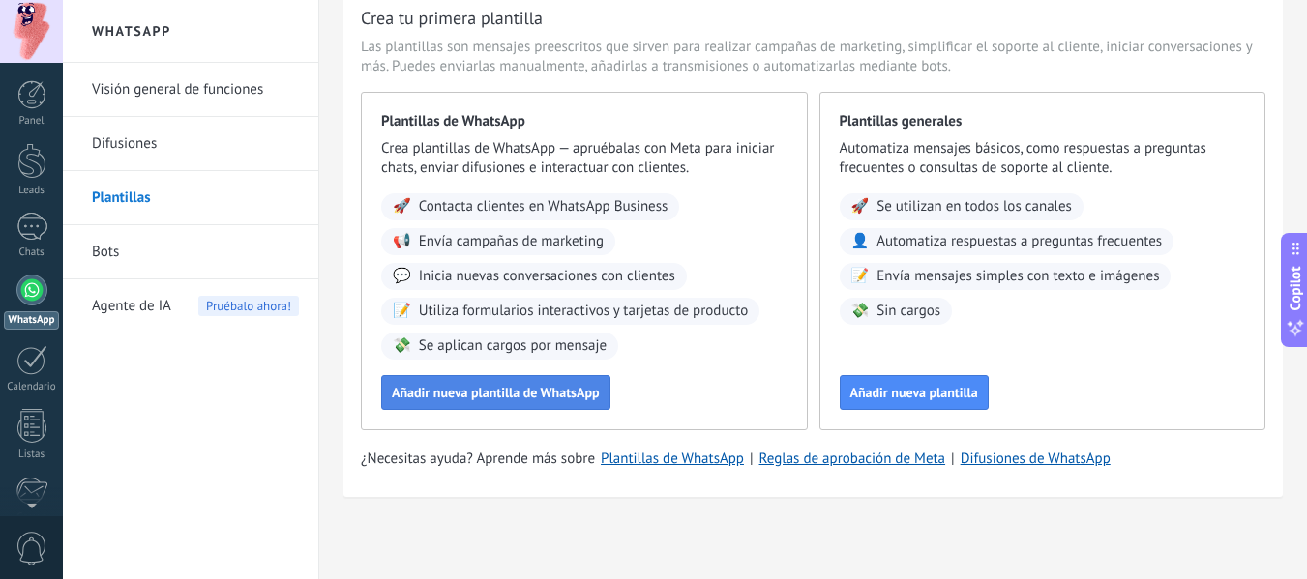
click at [581, 388] on span "Añadir nueva plantilla de WhatsApp" at bounding box center [496, 393] width 208 height 14
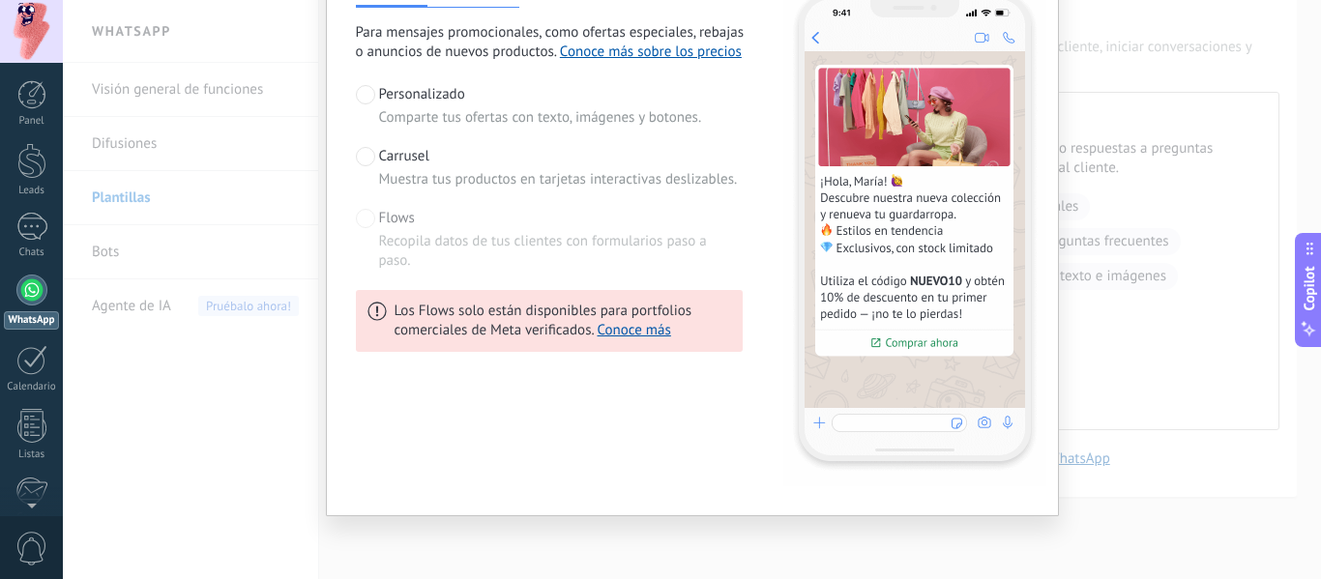
scroll to position [71, 0]
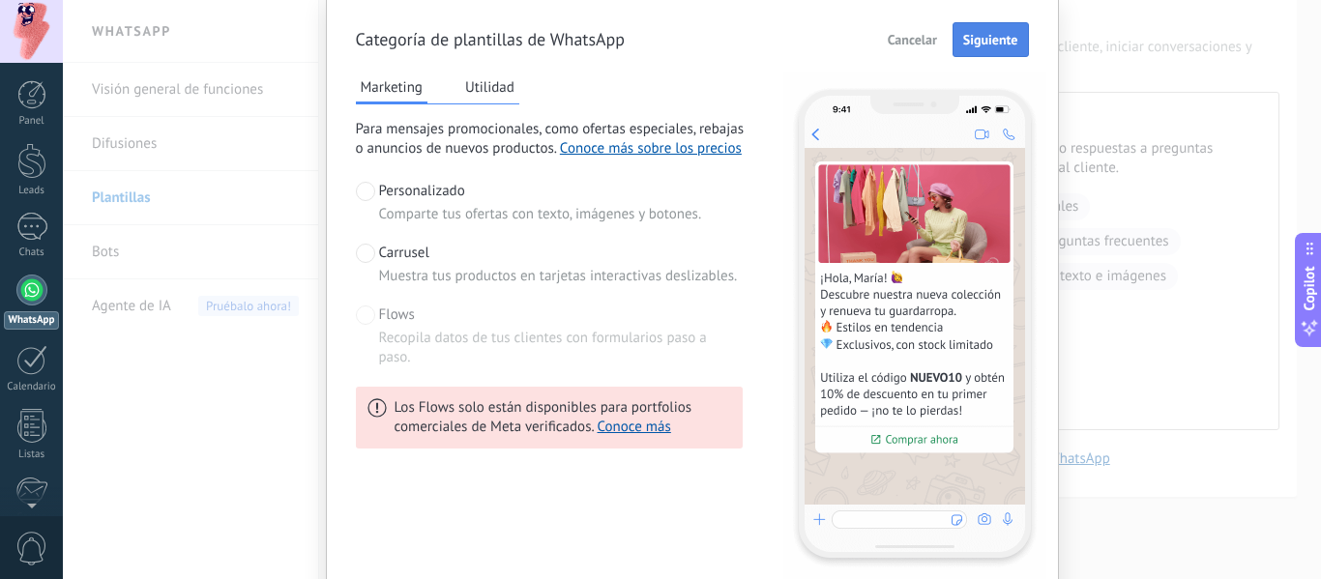
click at [993, 41] on span "Siguiente" at bounding box center [990, 40] width 55 height 14
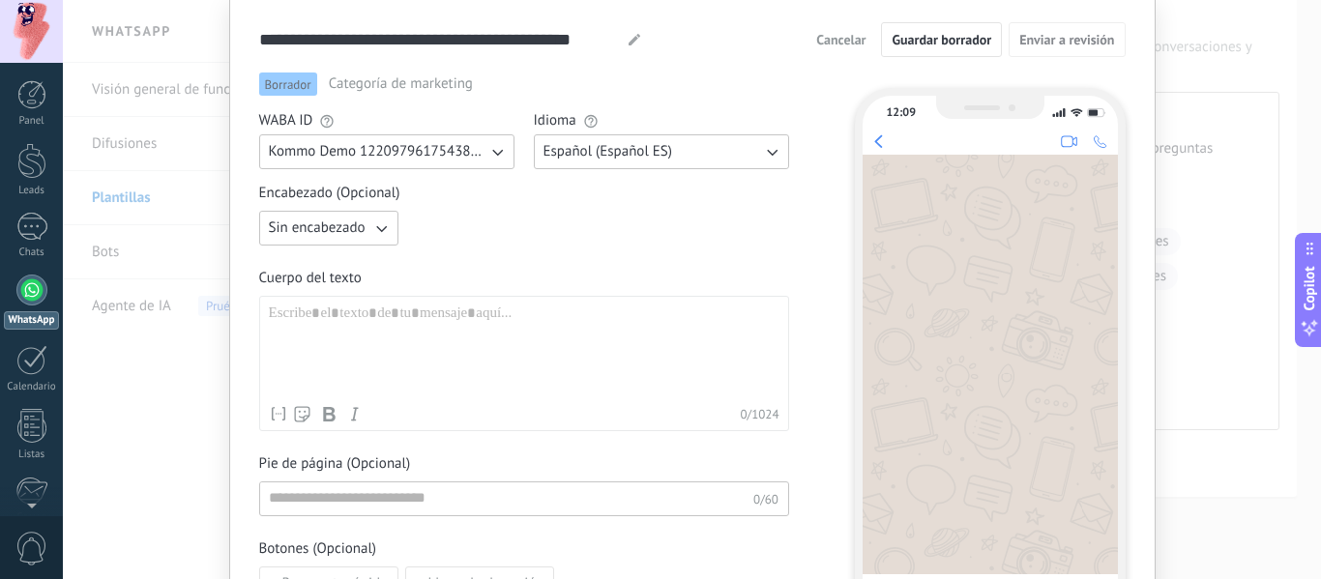
scroll to position [167, 0]
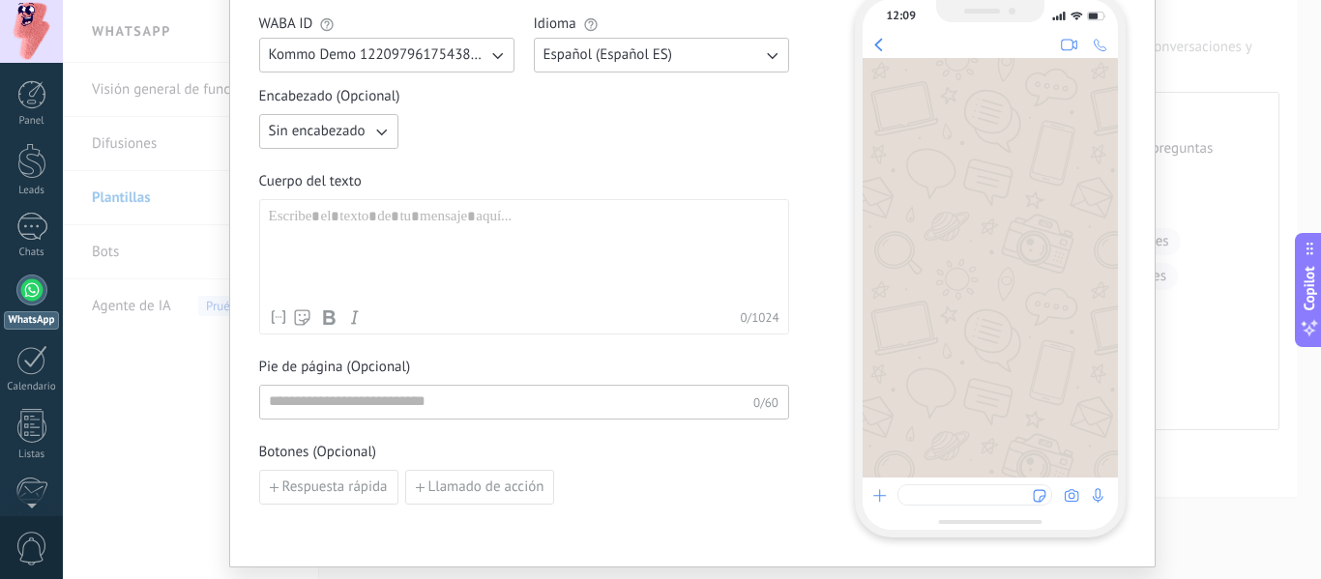
click at [485, 244] on div at bounding box center [524, 254] width 511 height 92
paste div
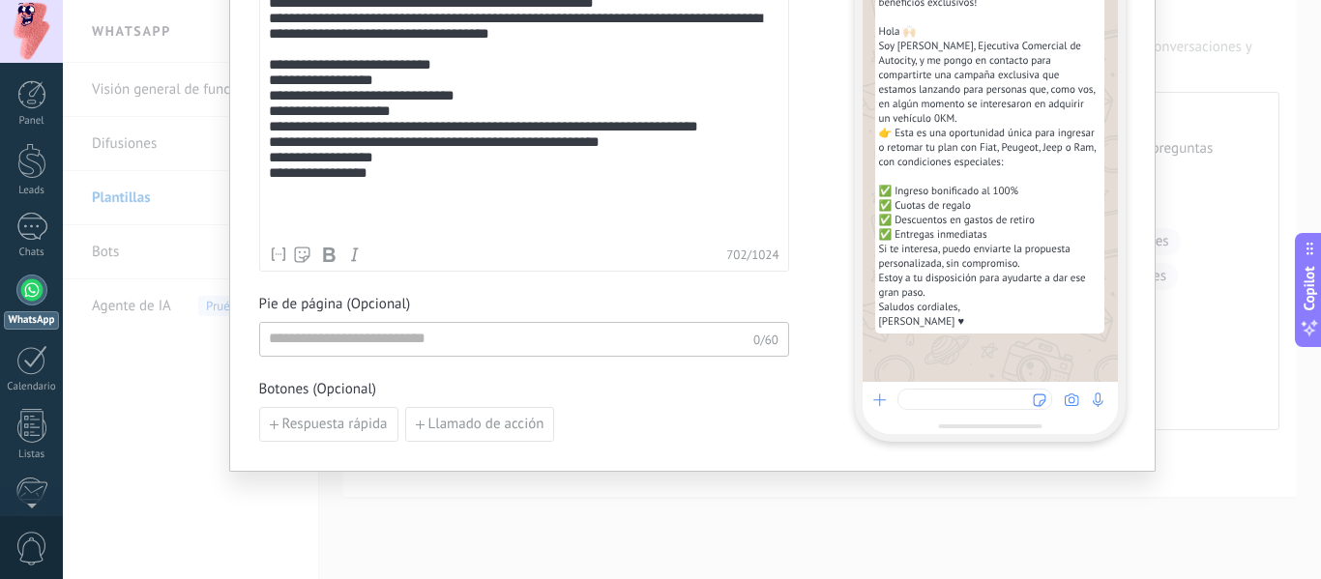
scroll to position [461, 0]
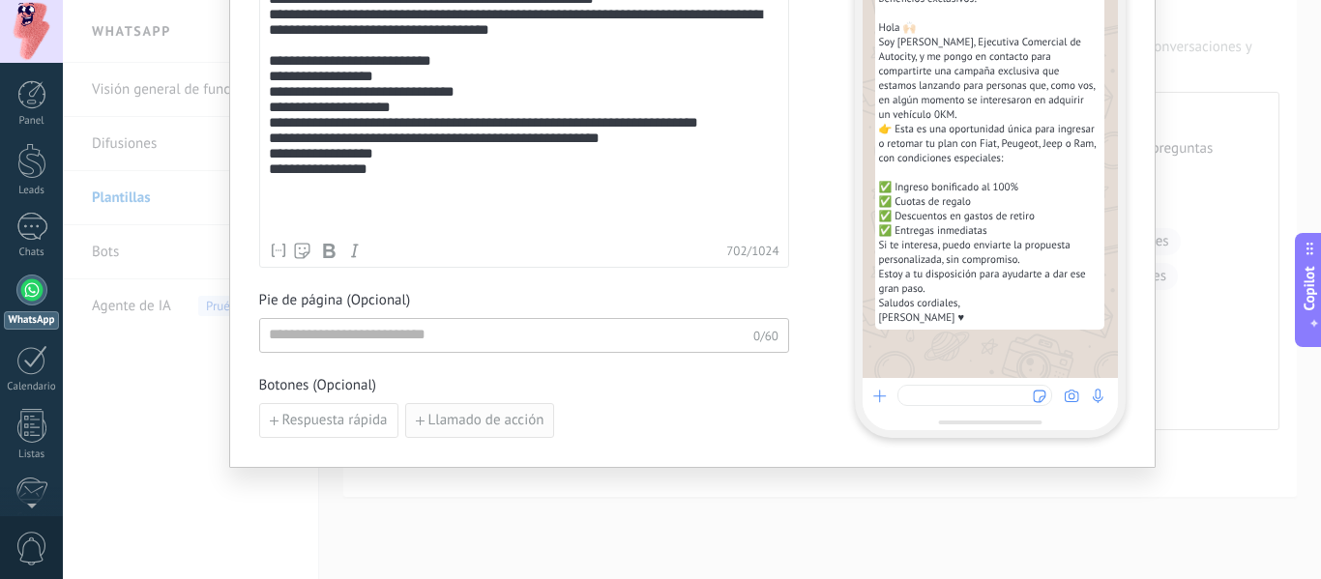
click at [518, 424] on span "Llamado de acción" at bounding box center [487, 421] width 116 height 14
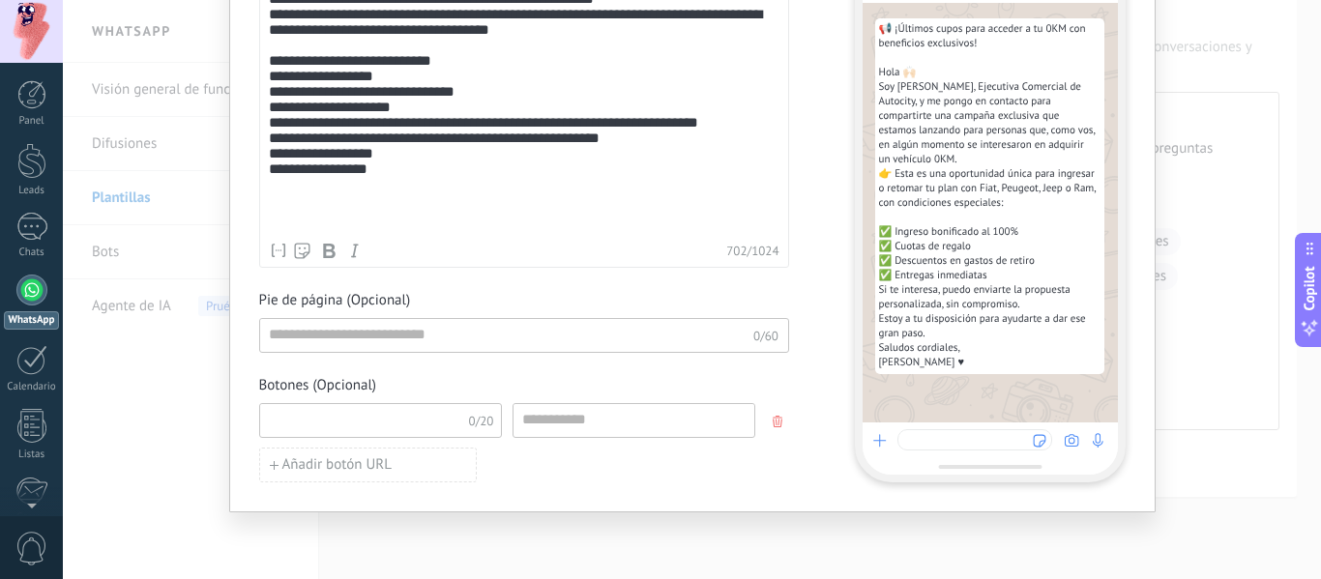
click at [459, 425] on input at bounding box center [363, 419] width 206 height 31
click at [578, 423] on input at bounding box center [634, 419] width 241 height 31
click at [601, 465] on div "Añadir botón URL" at bounding box center [524, 465] width 530 height 35
click at [395, 332] on input at bounding box center [506, 334] width 493 height 31
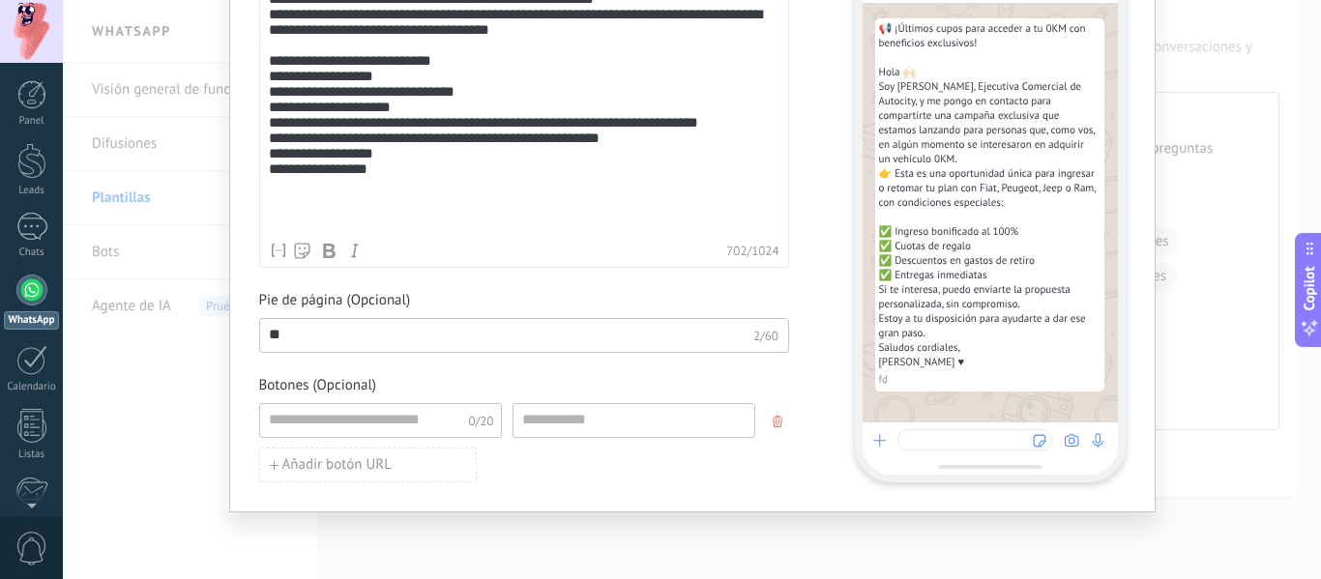
type input "*"
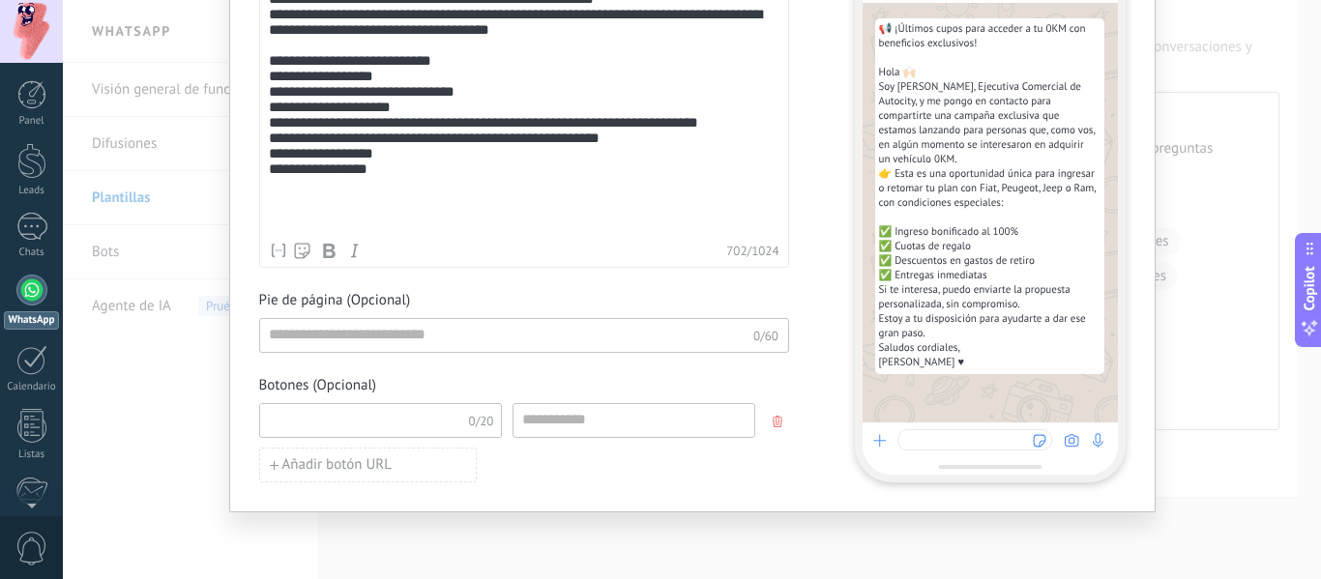
click at [413, 418] on input at bounding box center [363, 419] width 206 height 31
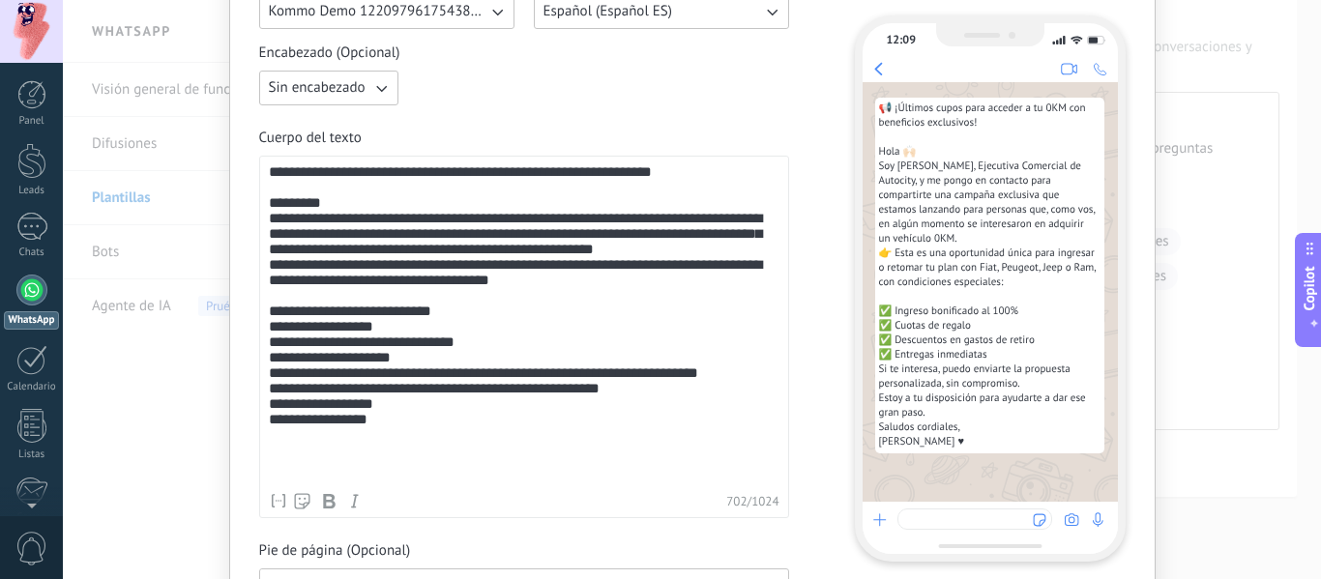
scroll to position [171, 0]
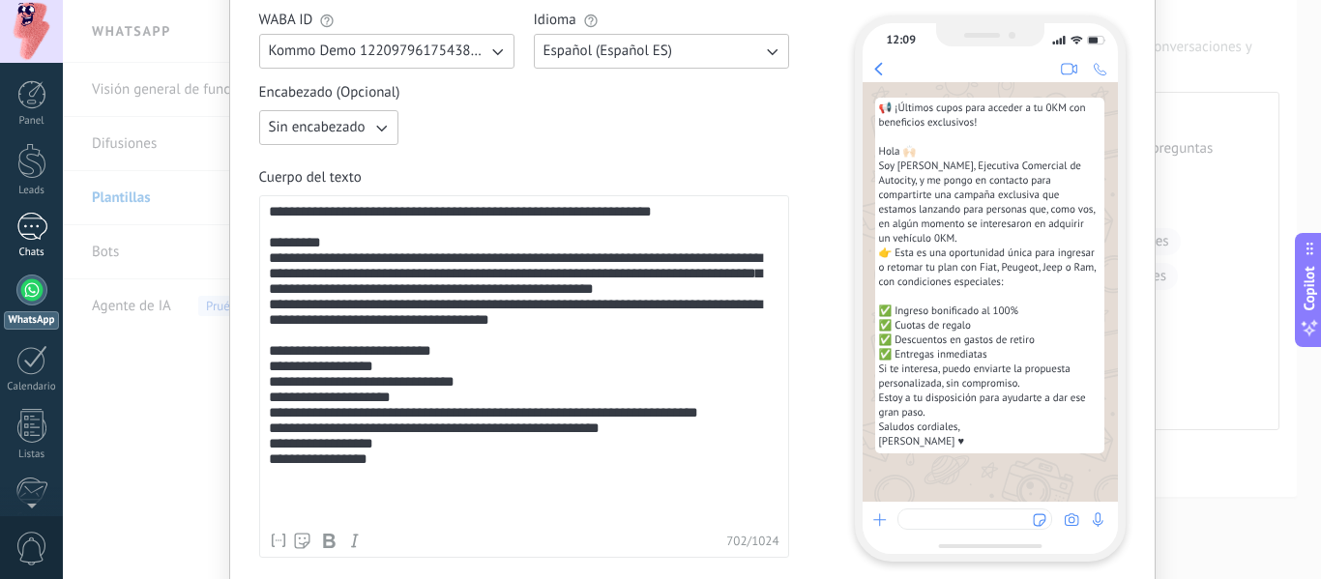
click at [22, 221] on div at bounding box center [31, 227] width 31 height 28
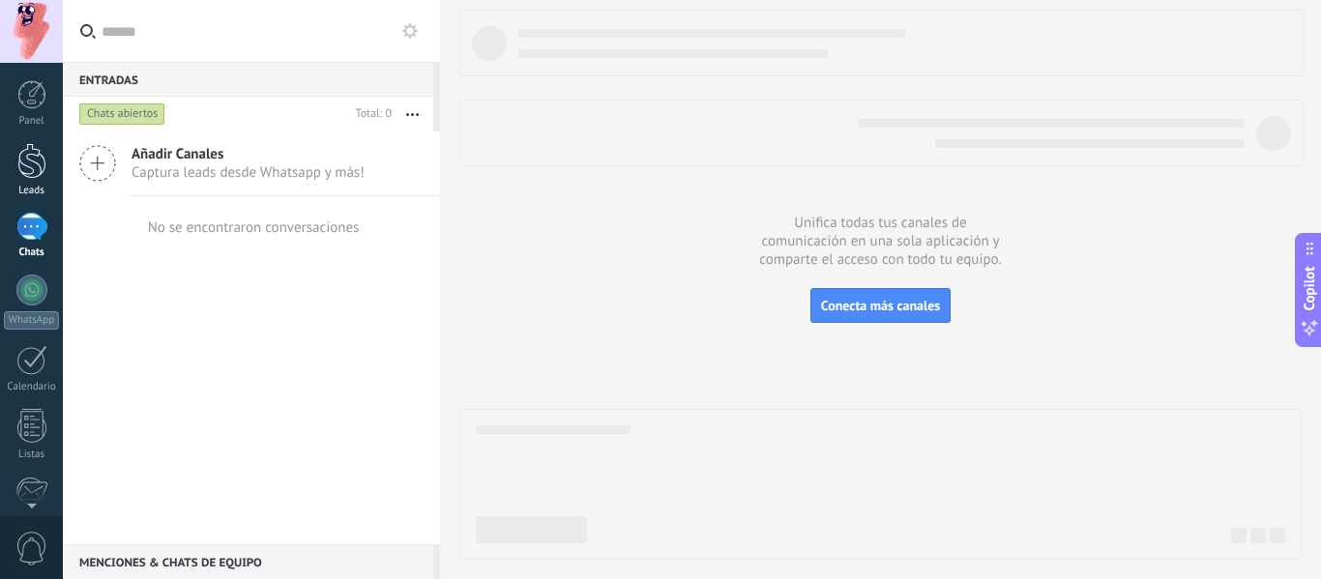
click at [36, 163] on div at bounding box center [31, 161] width 29 height 36
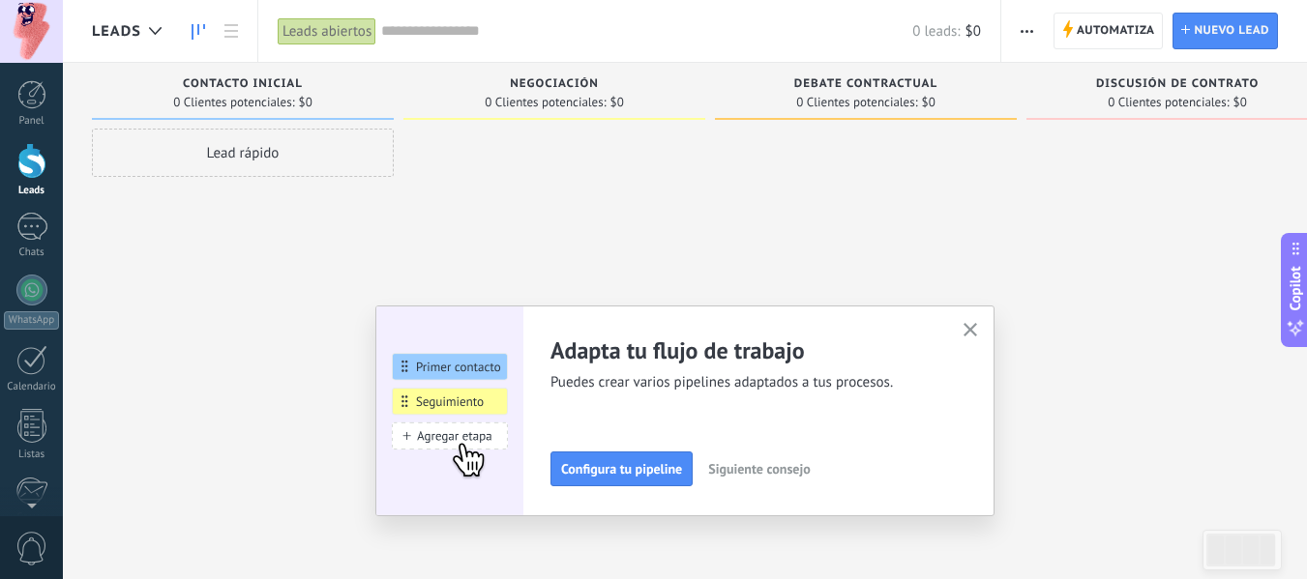
click at [978, 330] on icon "button" at bounding box center [970, 330] width 15 height 15
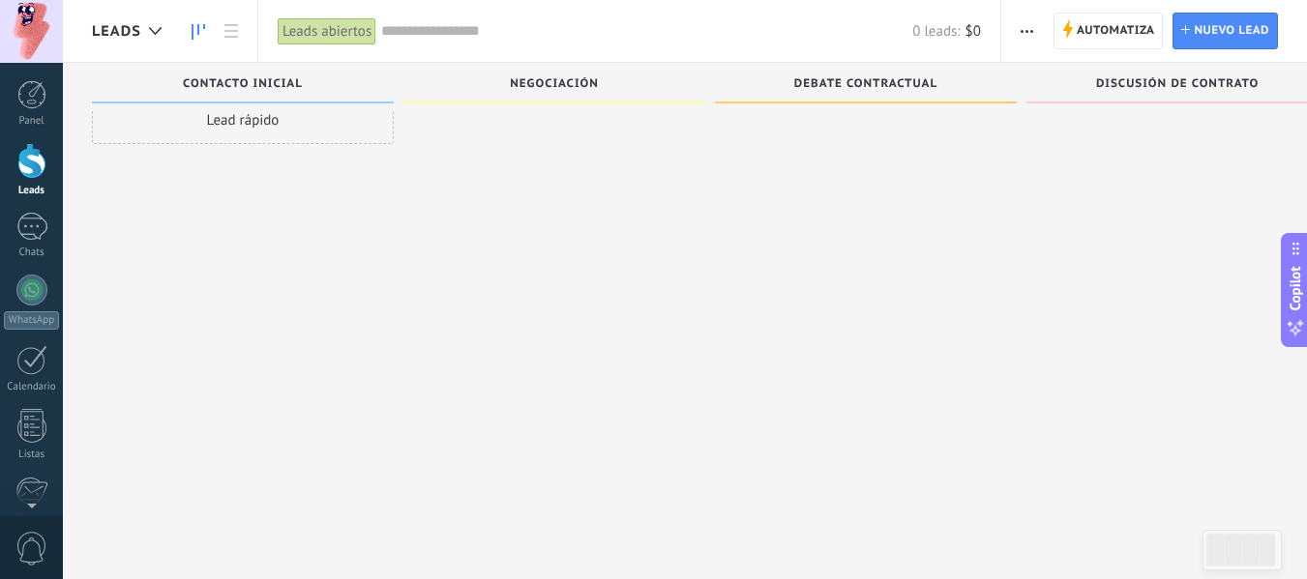
click at [178, 21] on div "Leads" at bounding box center [136, 31] width 89 height 62
click at [142, 24] on div at bounding box center [155, 32] width 32 height 38
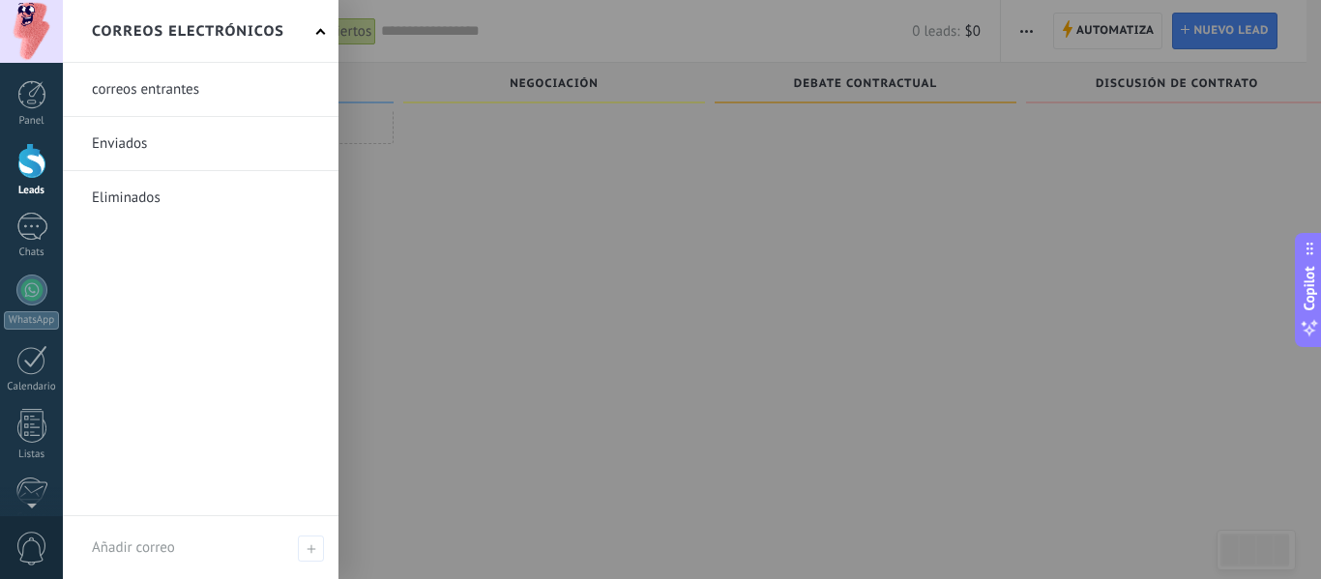
click at [130, 153] on link at bounding box center [201, 143] width 276 height 53
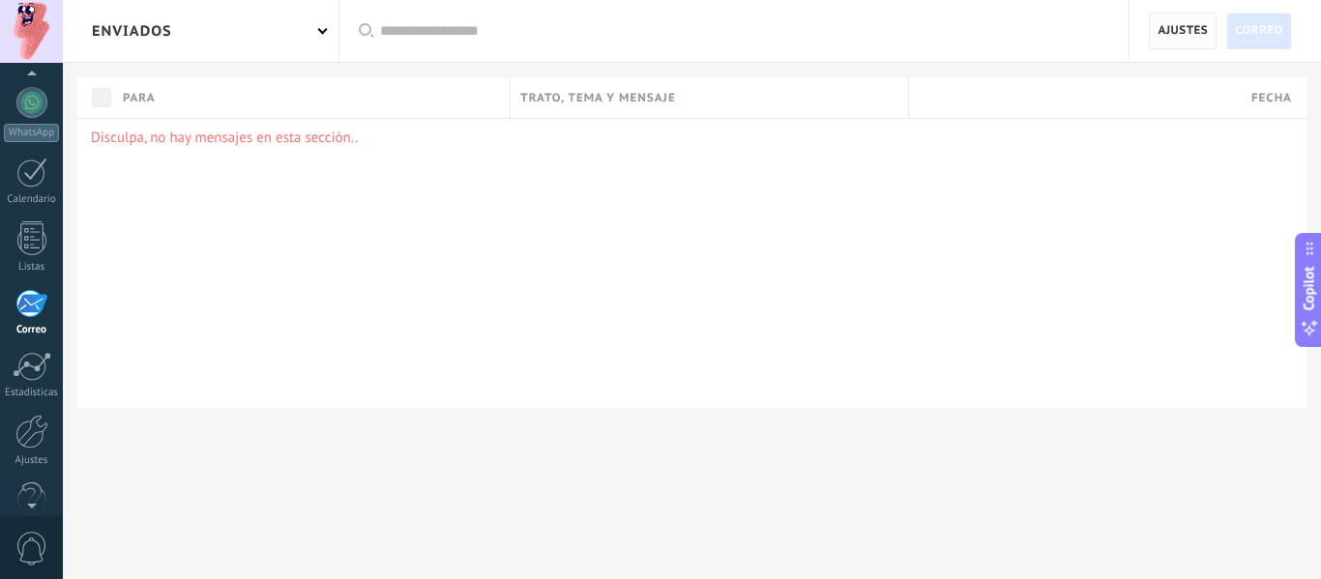
click at [1177, 33] on span "Ajustes" at bounding box center [1183, 31] width 50 height 35
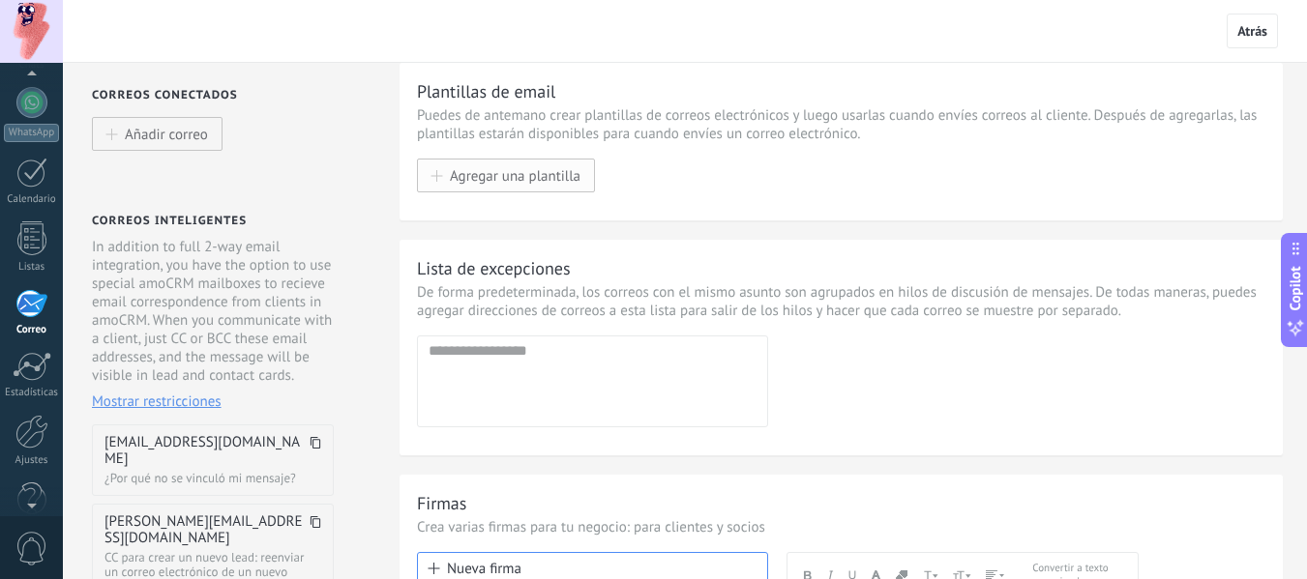
click at [535, 168] on span "Agregar una plantilla" at bounding box center [515, 175] width 131 height 16
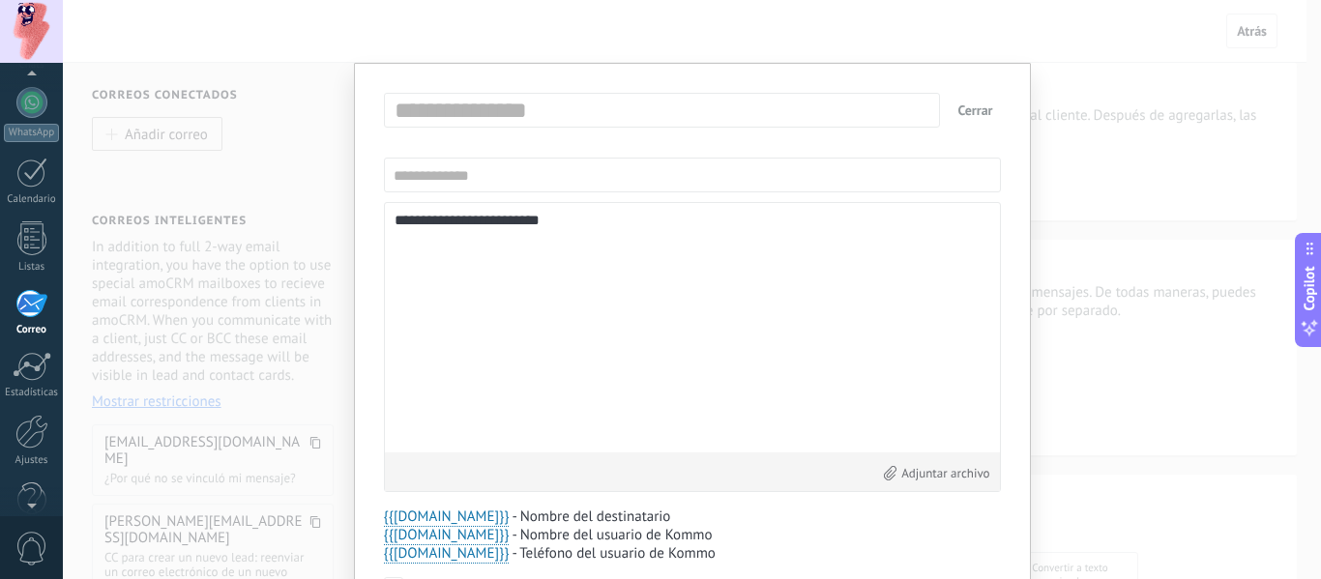
click at [566, 306] on textarea "**********" at bounding box center [693, 328] width 596 height 230
paste textarea "**********"
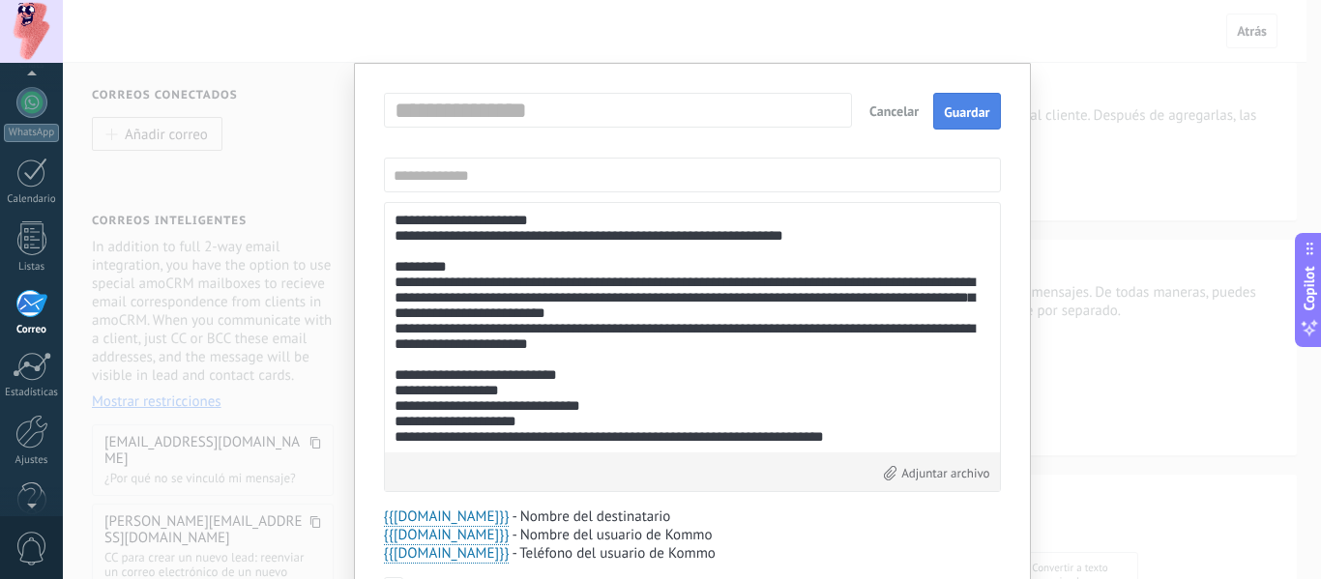
type textarea "**********"
click at [964, 110] on span "Guardar" at bounding box center [966, 112] width 45 height 14
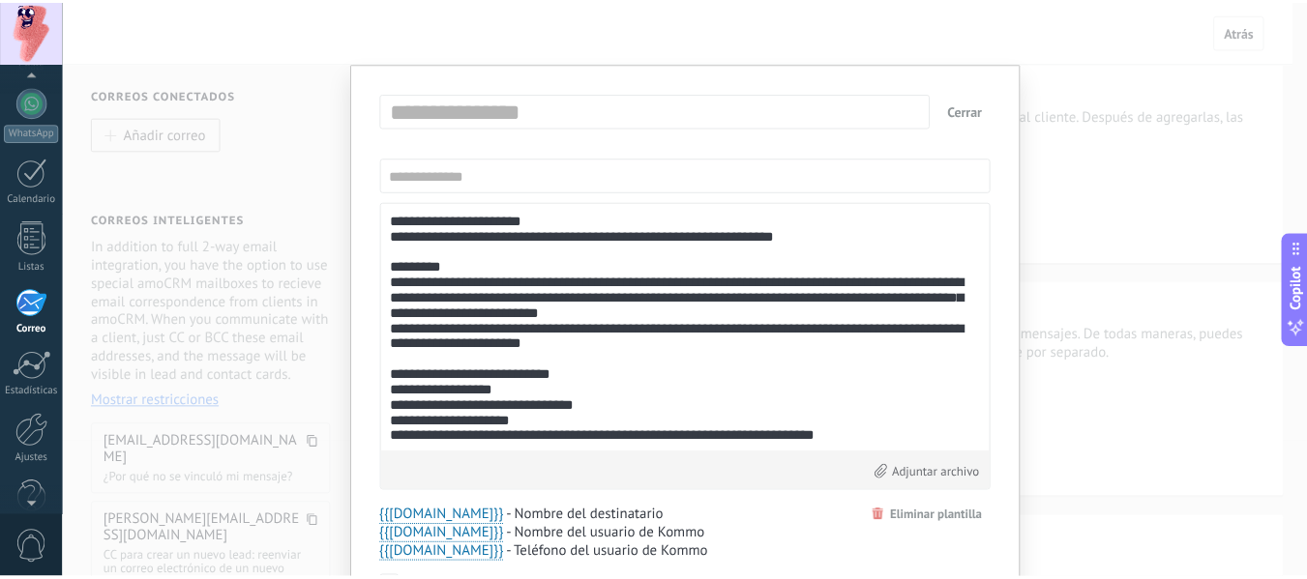
scroll to position [107, 0]
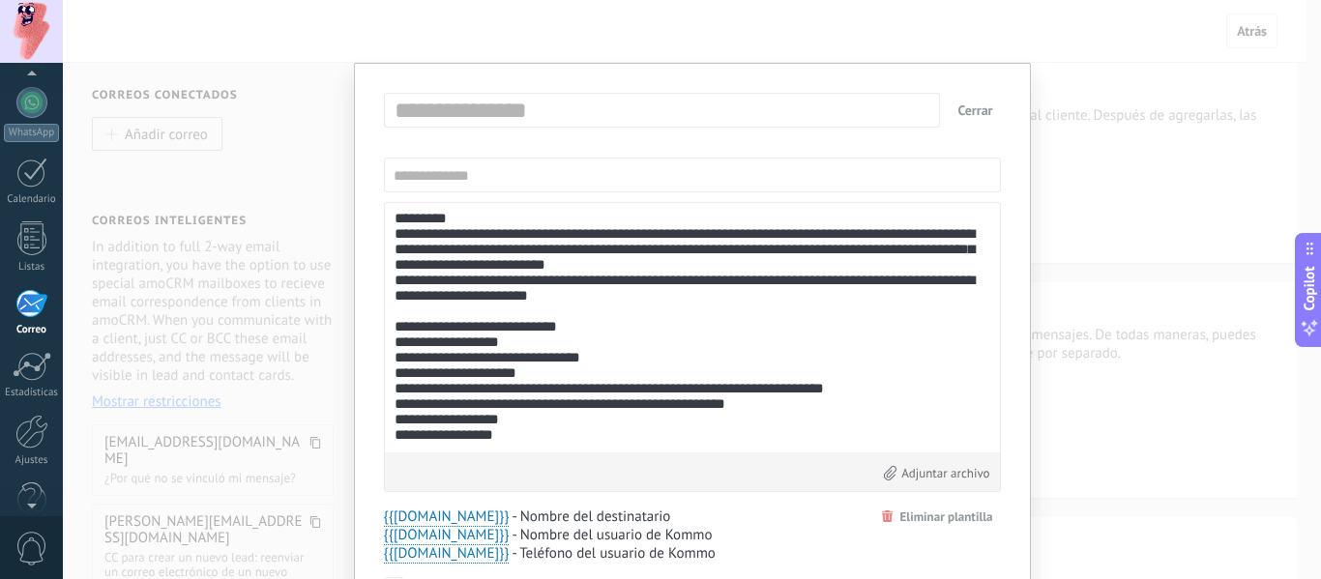
click at [1161, 493] on div "**********" at bounding box center [692, 289] width 1259 height 579
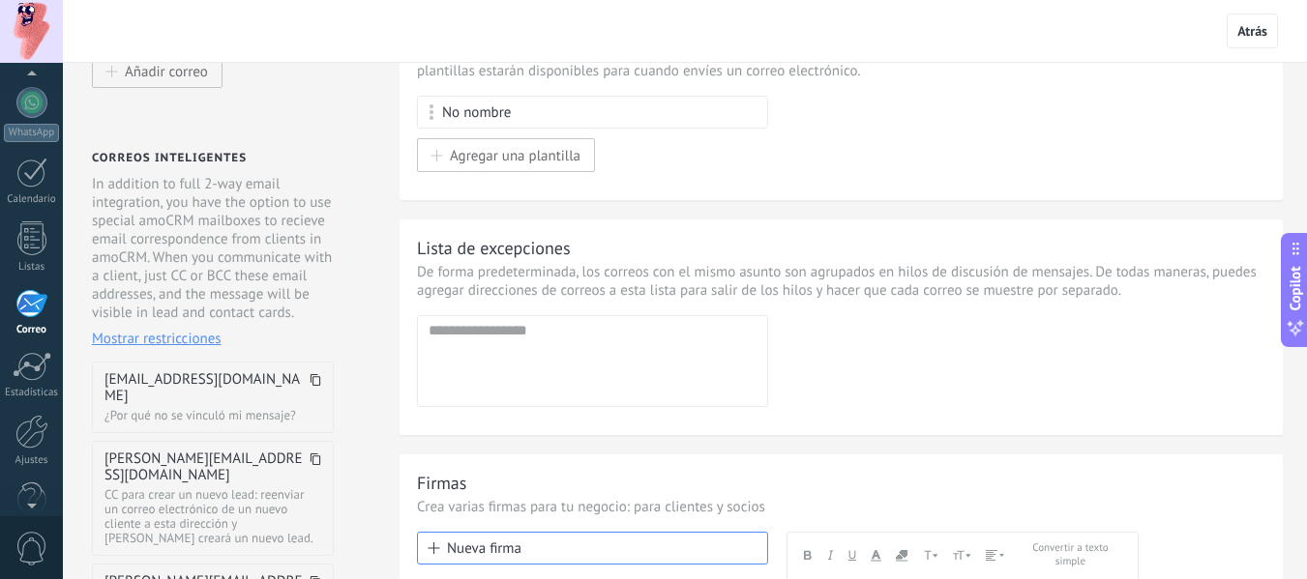
scroll to position [97, 0]
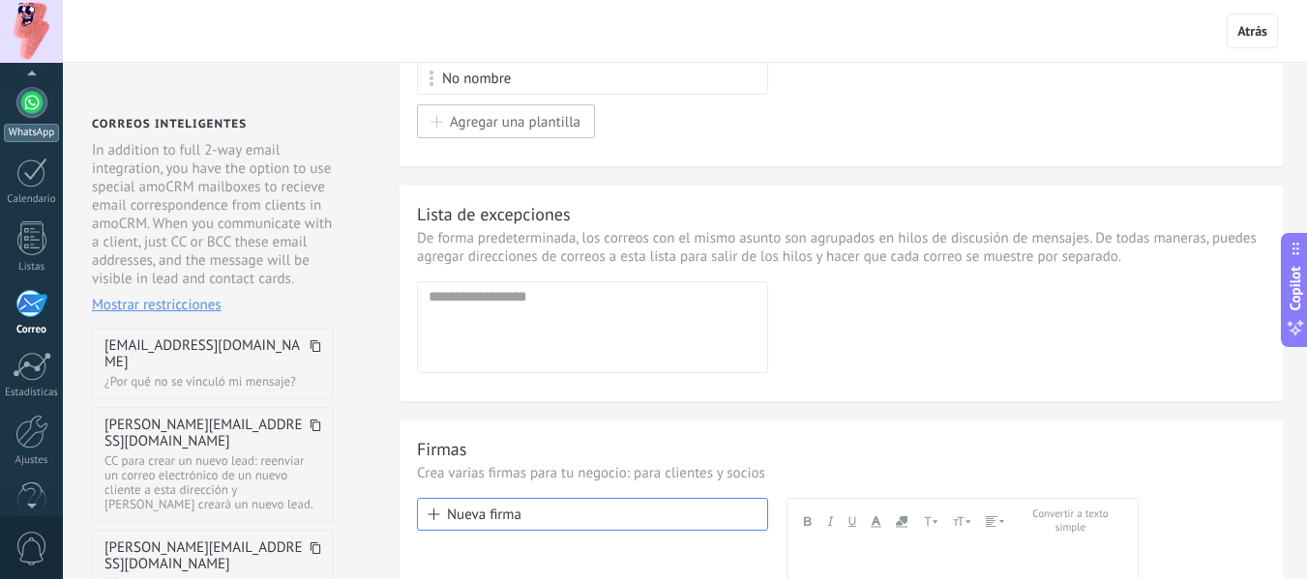
click at [37, 121] on link "WhatsApp" at bounding box center [31, 114] width 63 height 55
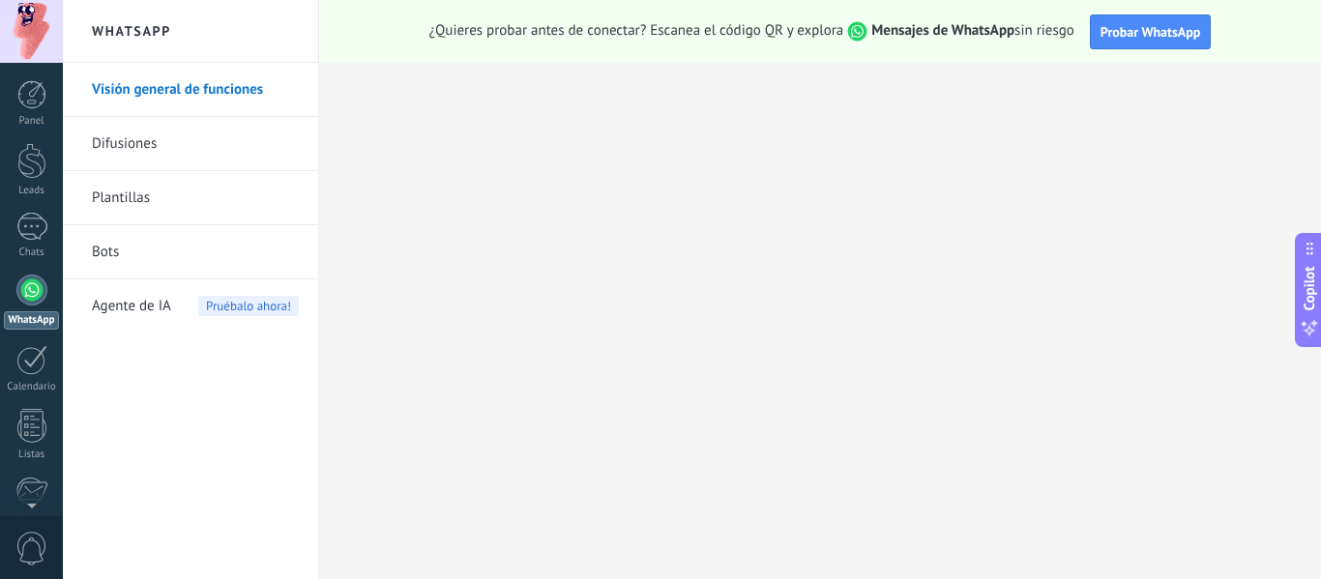
click at [208, 90] on link "Visión general de funciones" at bounding box center [195, 90] width 207 height 54
click at [136, 151] on link "Difusiones" at bounding box center [195, 144] width 207 height 54
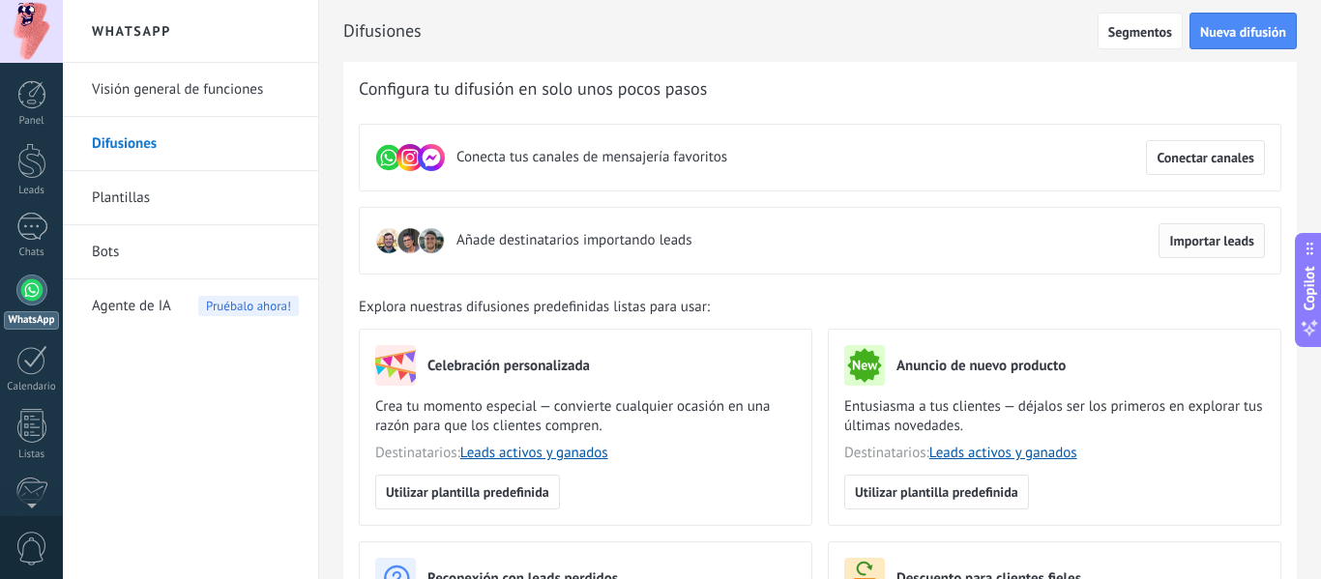
click at [1212, 245] on span "Importar leads" at bounding box center [1212, 241] width 85 height 14
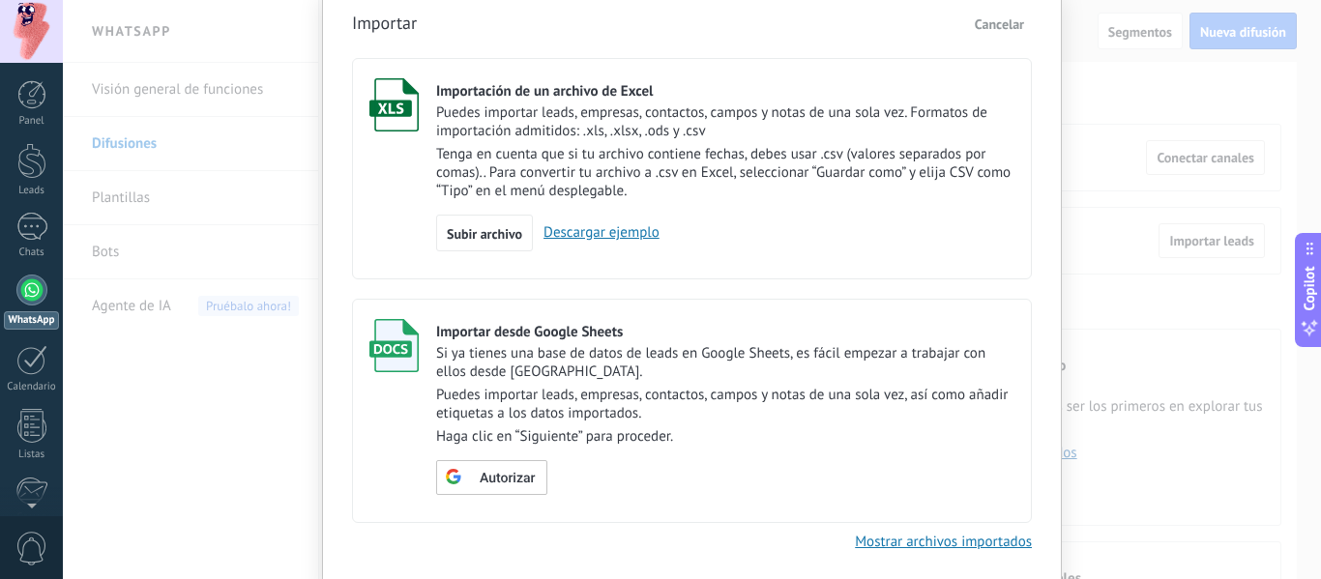
scroll to position [46, 0]
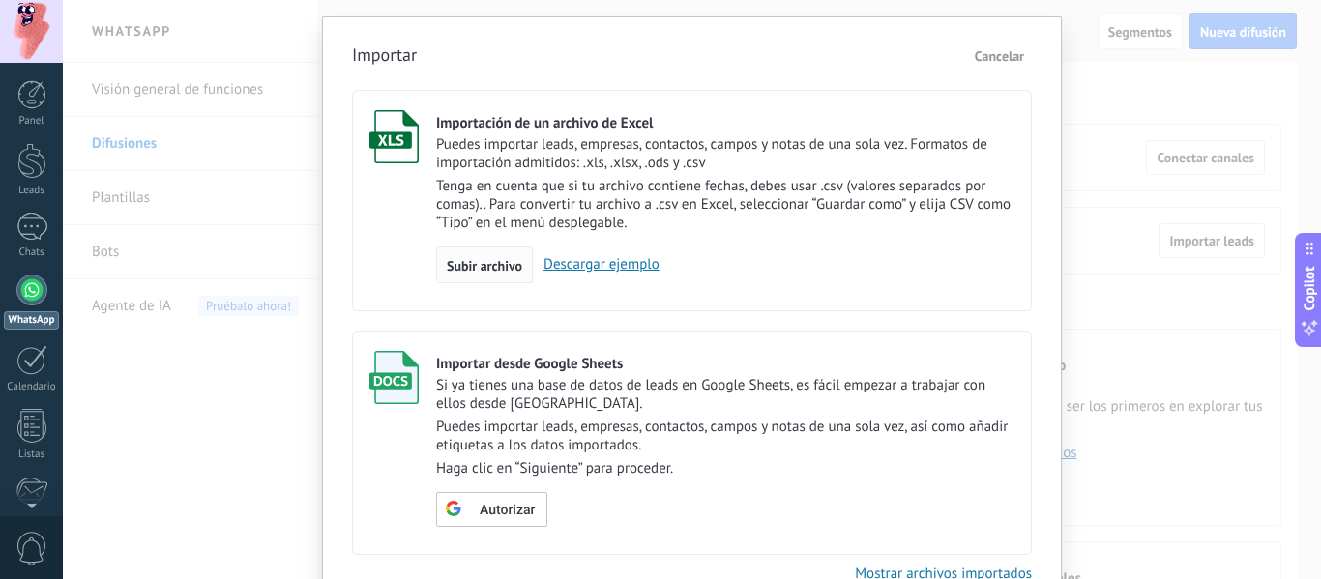
click at [508, 263] on span "Subir archivo" at bounding box center [484, 266] width 75 height 14
click at [0, 0] on input "Importación de un archivo de Excel Puedes importar leads, empresas, contactos, …" at bounding box center [0, 0] width 0 height 0
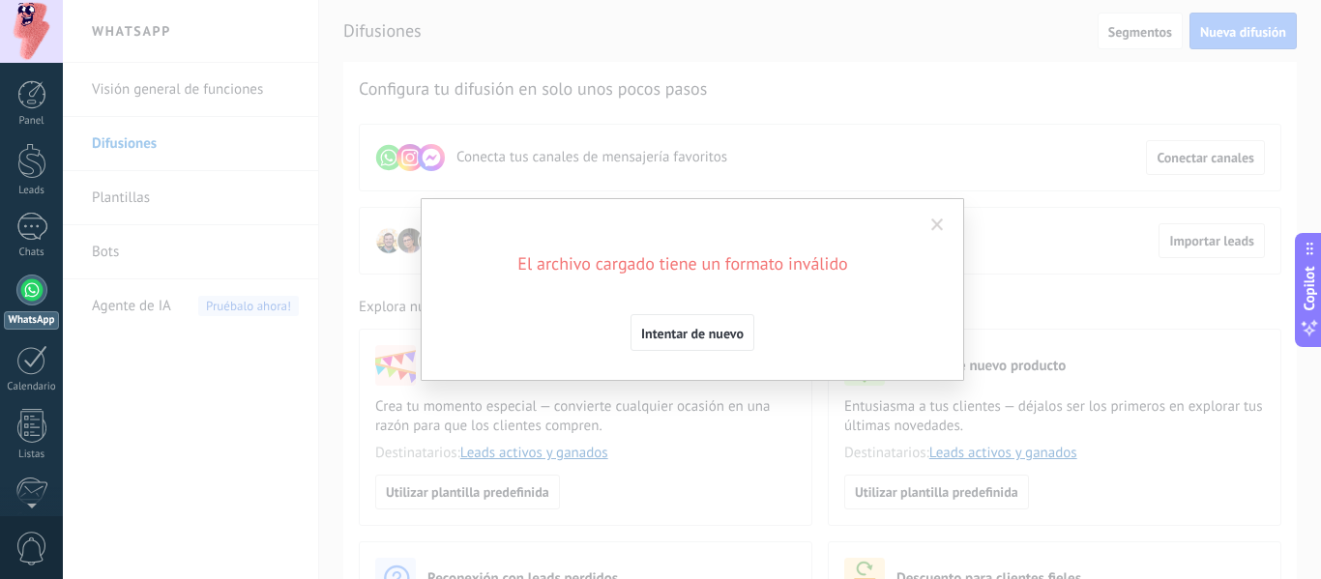
scroll to position [0, 0]
click at [717, 333] on span "Intentar de nuevo" at bounding box center [692, 334] width 103 height 14
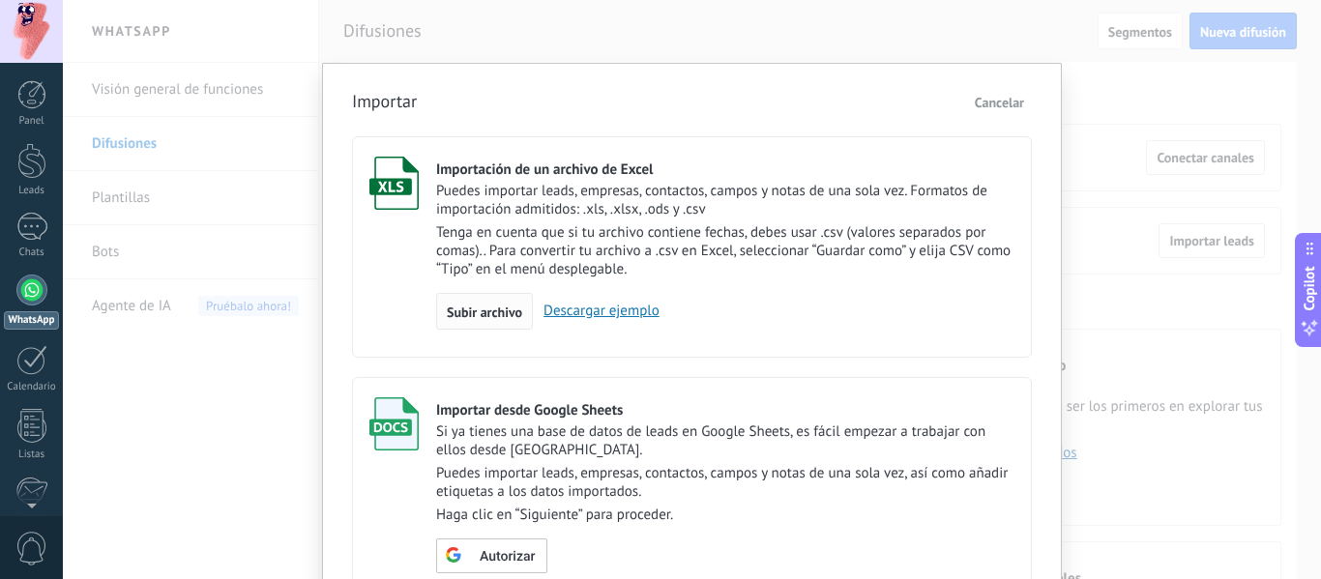
click at [484, 308] on span "Subir archivo" at bounding box center [484, 313] width 75 height 14
click at [0, 0] on input "Importación de un archivo de Excel Puedes importar leads, empresas, contactos, …" at bounding box center [0, 0] width 0 height 0
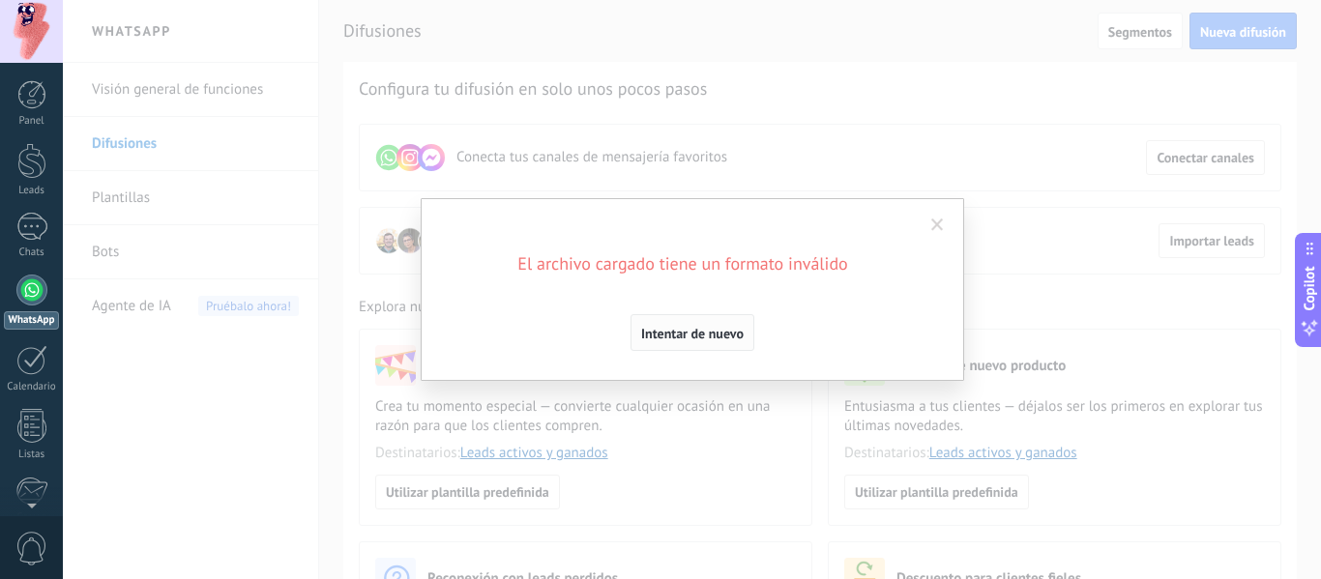
click at [693, 327] on span "Intentar de nuevo" at bounding box center [692, 334] width 103 height 14
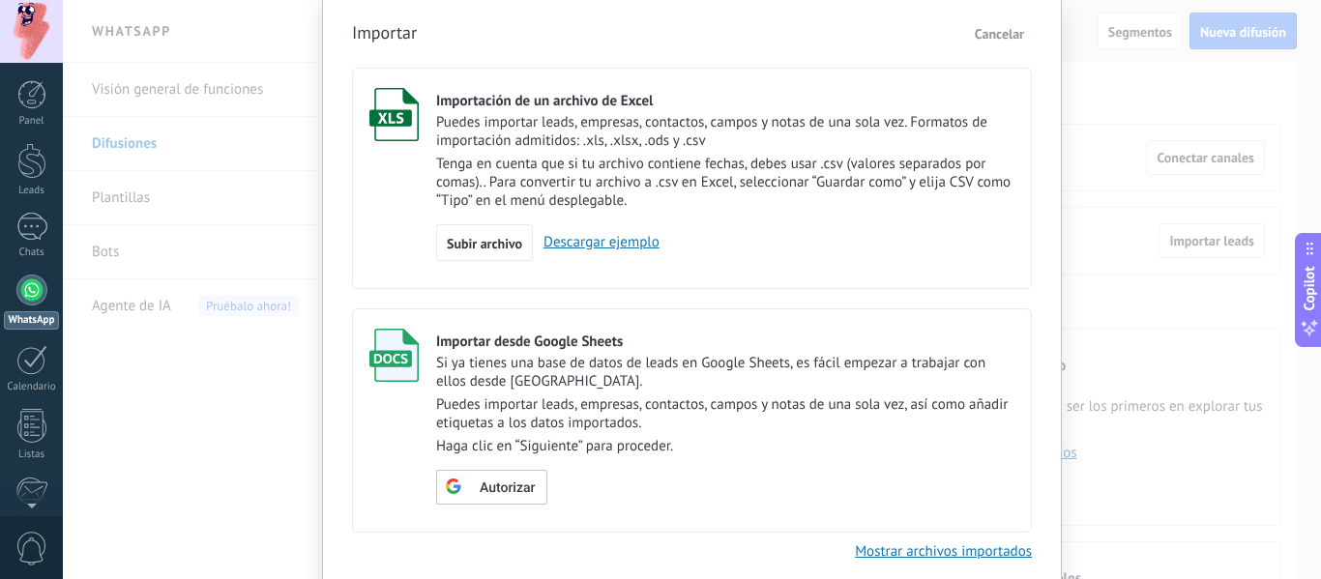
scroll to position [97, 0]
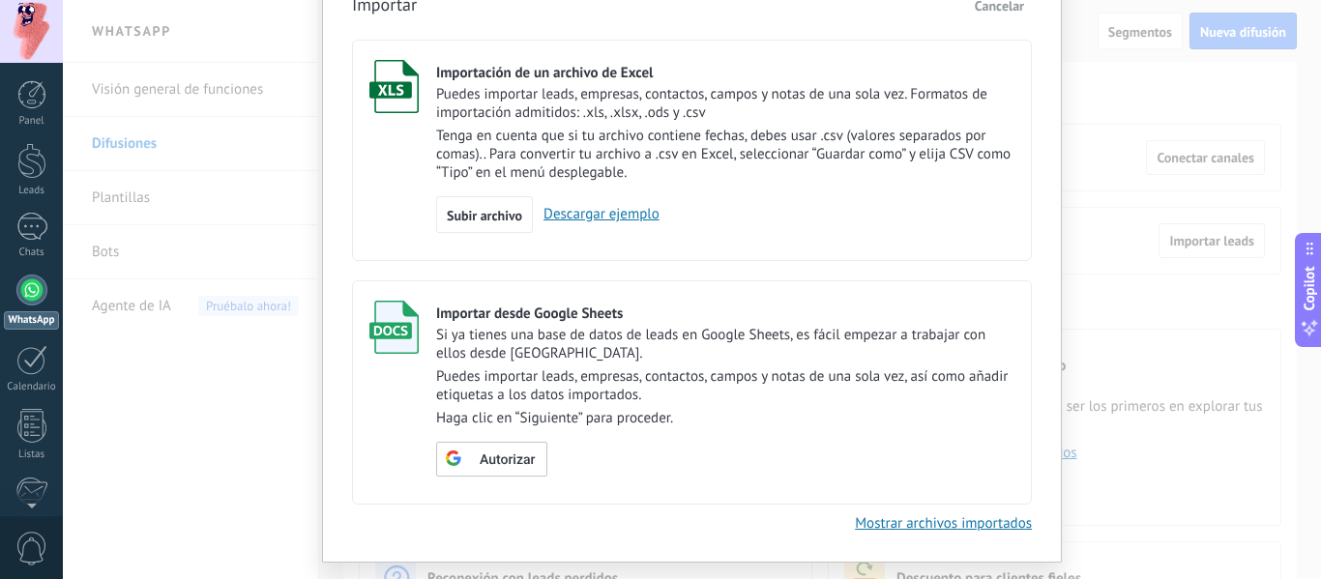
click at [608, 334] on p "Si ya tienes una base de datos de leads en Google Sheets, es fácil empezar a tr…" at bounding box center [725, 344] width 578 height 37
click at [508, 456] on span "Autorizar" at bounding box center [507, 461] width 55 height 14
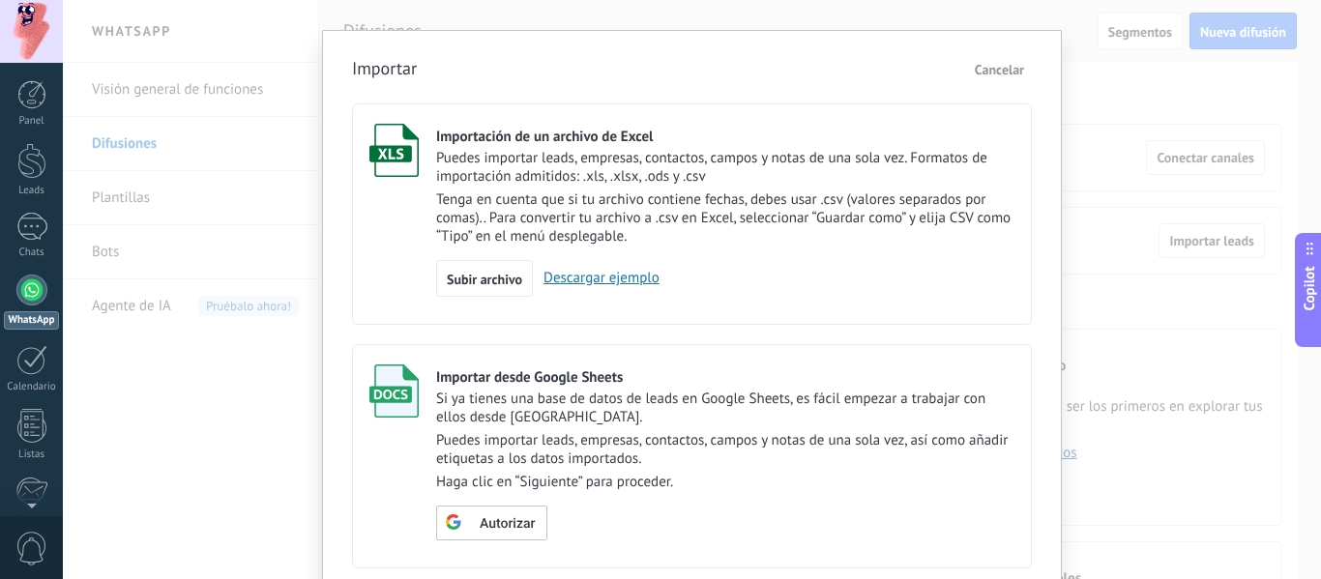
scroll to position [0, 0]
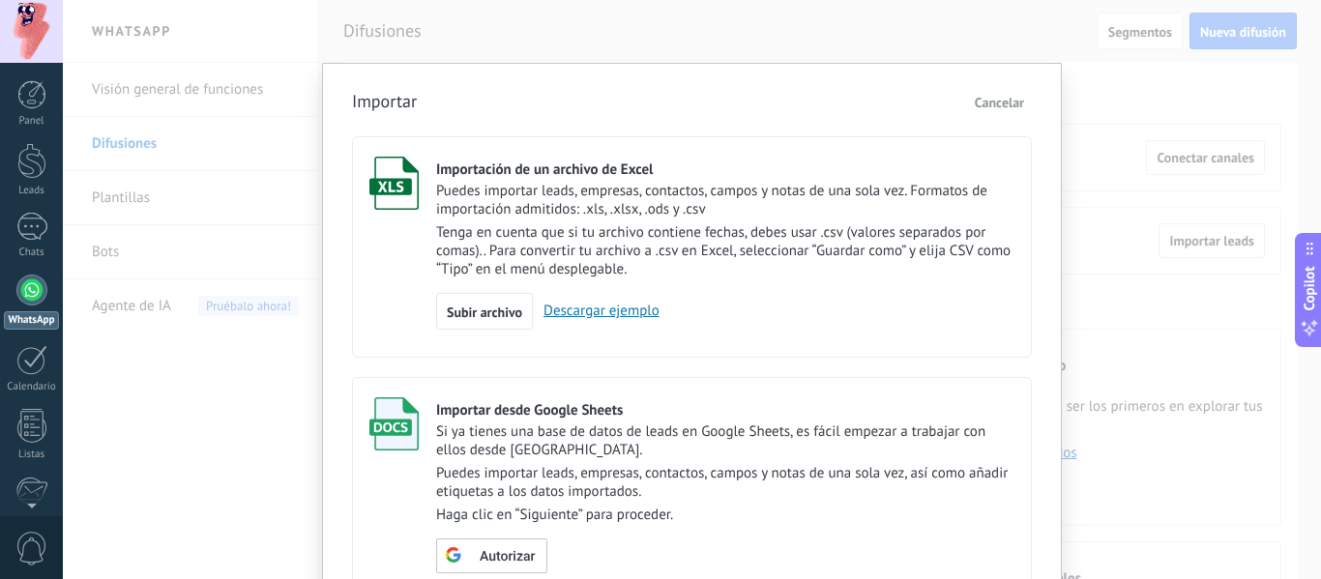
click at [1000, 91] on button "Cancelar" at bounding box center [999, 102] width 65 height 29
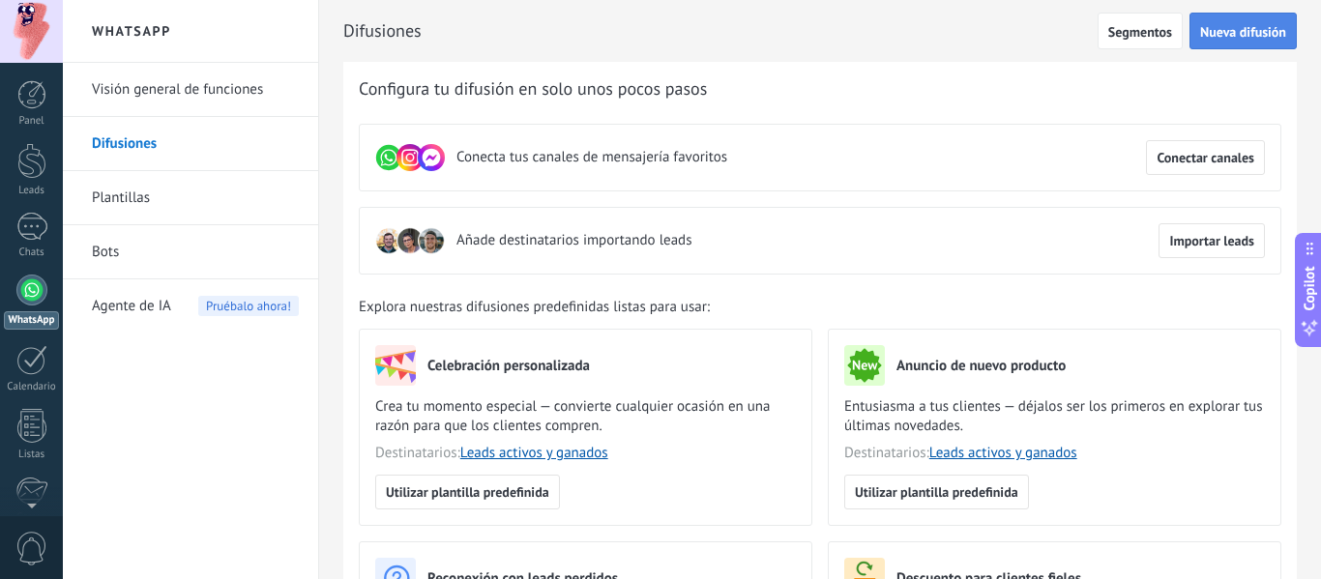
click at [1260, 39] on span "Nueva difusión" at bounding box center [1243, 32] width 86 height 14
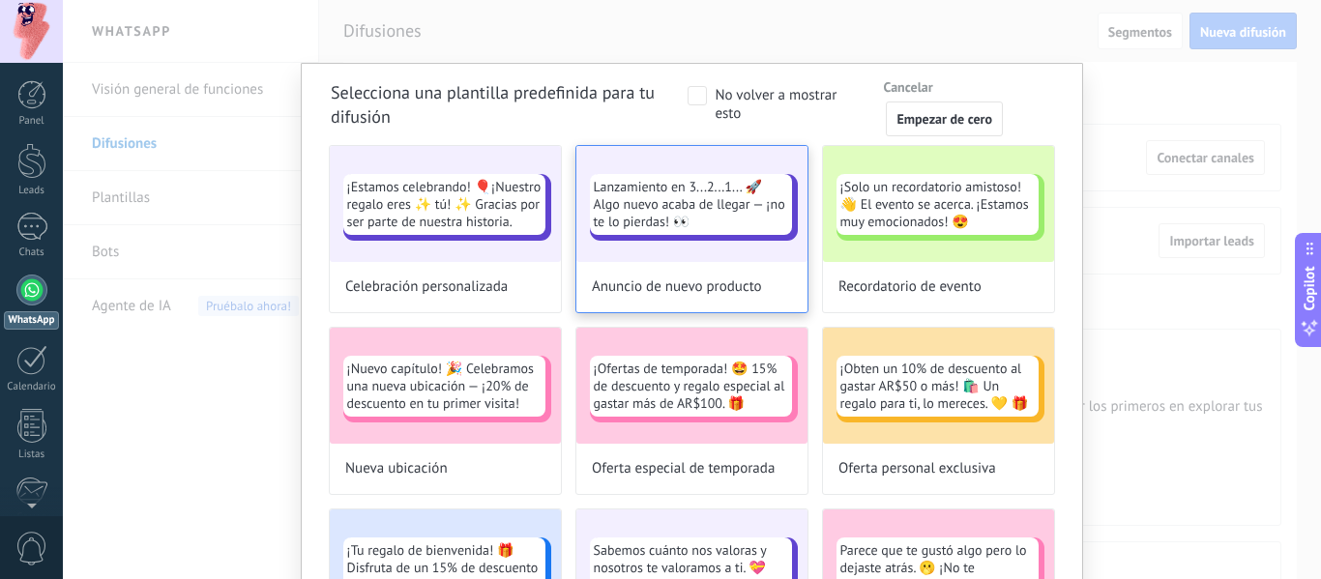
click at [729, 220] on span "Lanzamiento en 3...2...1... 🚀 Algo nuevo acaba de llegar — ¡no te lo pierdas! 👀" at bounding box center [691, 204] width 194 height 52
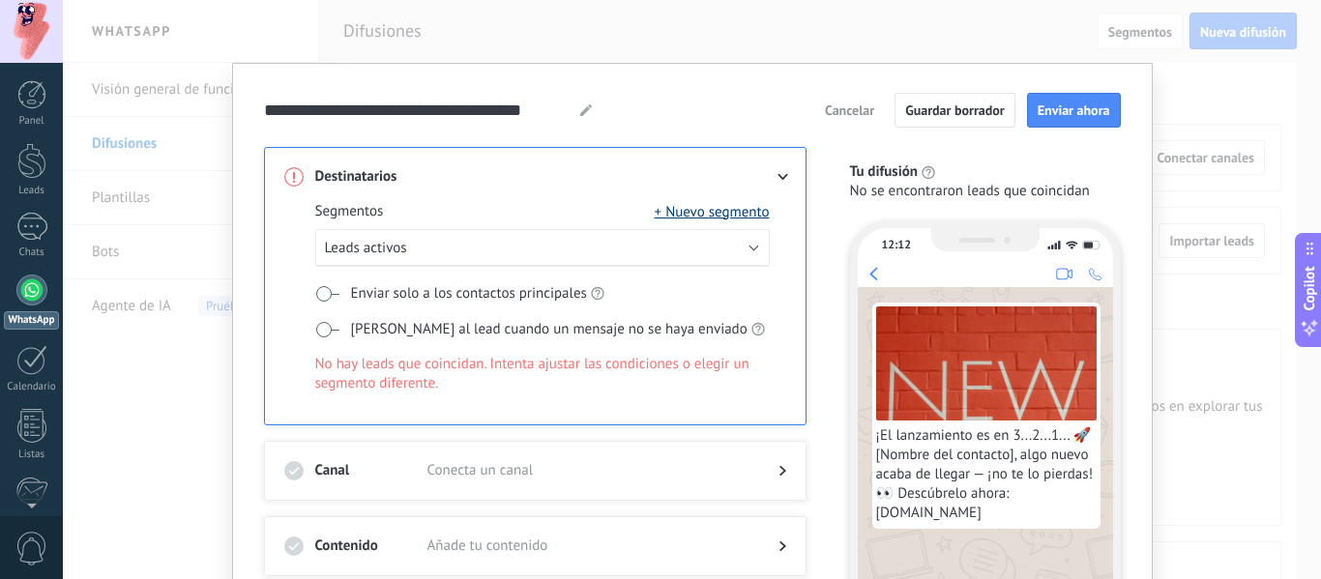
click at [733, 210] on button "+ Nuevo segmento" at bounding box center [712, 211] width 115 height 19
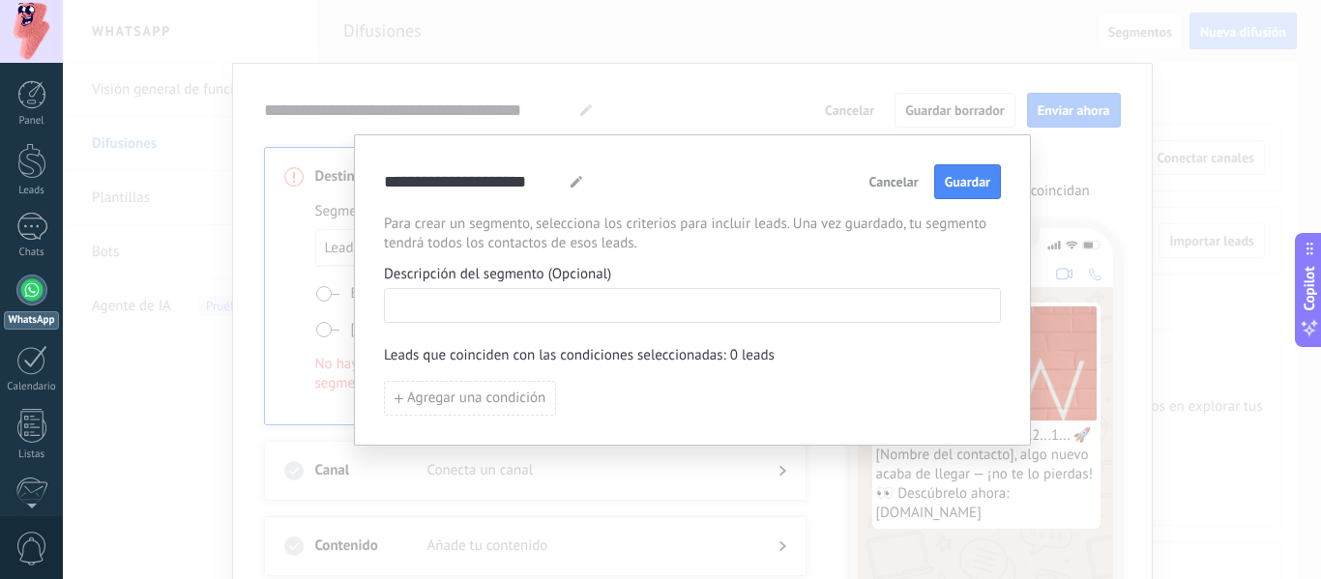
click at [648, 312] on input at bounding box center [692, 304] width 615 height 31
paste input "**********"
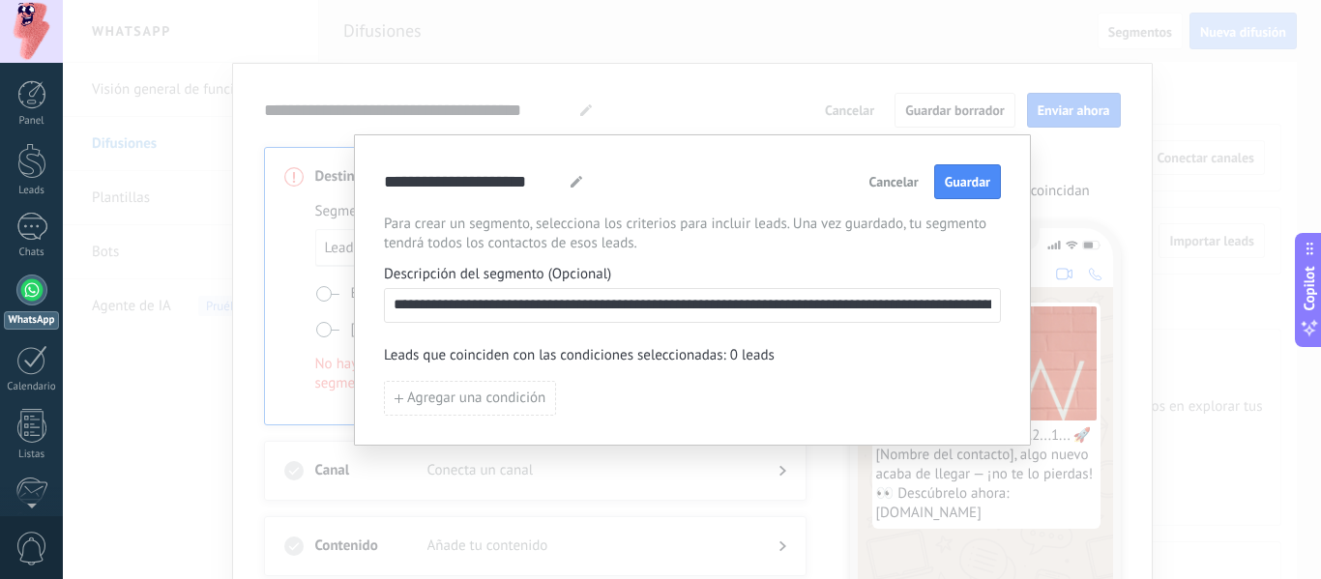
scroll to position [0, 1028]
type input "**********"
click at [974, 181] on span "Guardar" at bounding box center [967, 182] width 45 height 14
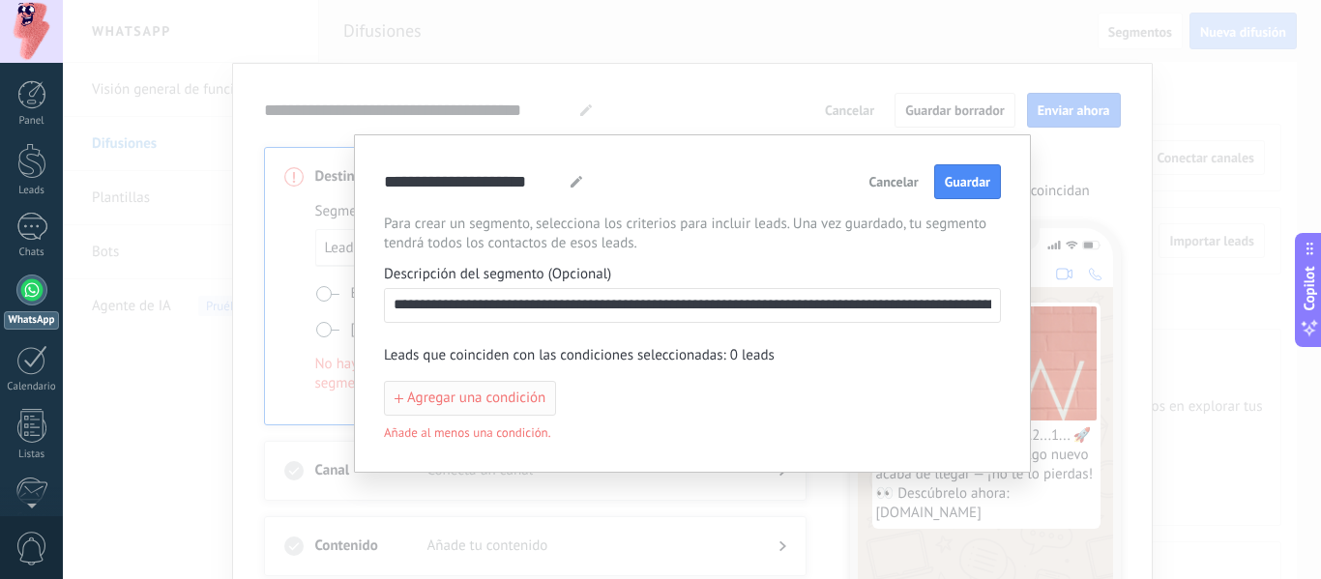
click at [501, 400] on span "Agregar una condición" at bounding box center [476, 399] width 138 height 14
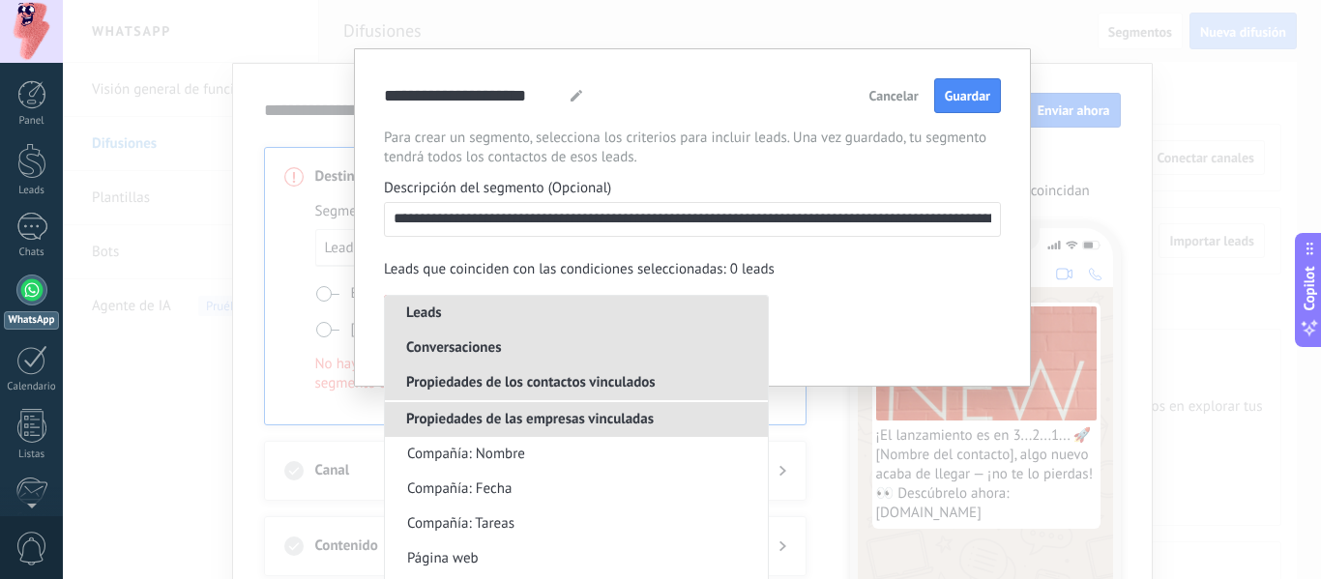
scroll to position [189, 0]
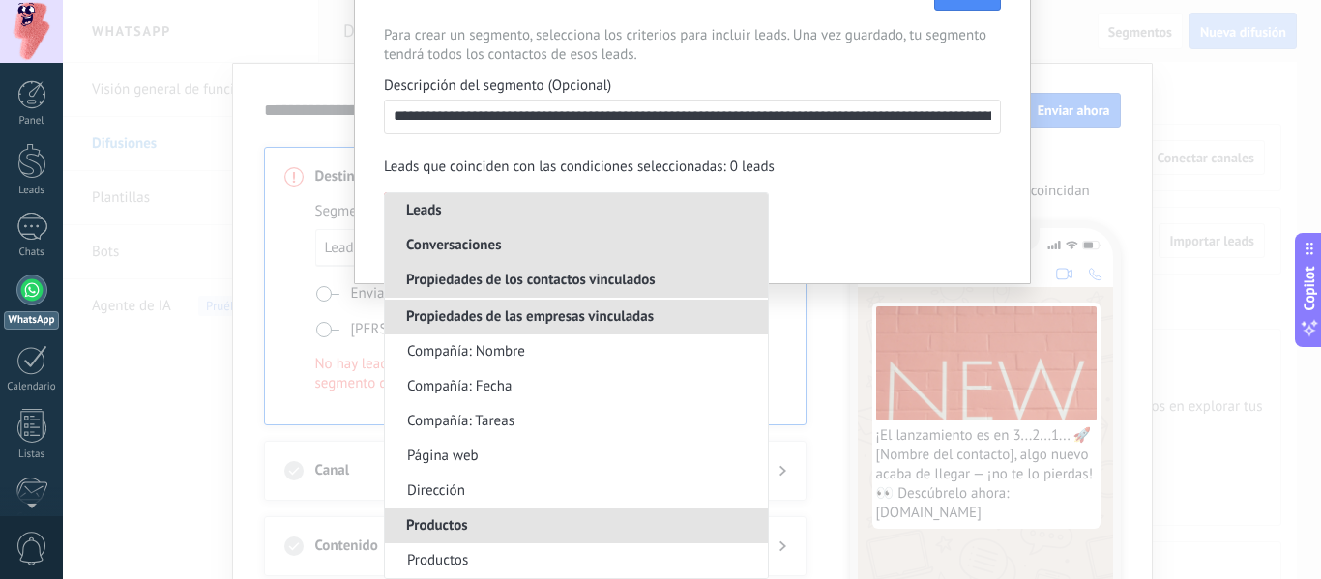
click at [868, 219] on div "Agregar una condición Leads Nombre del lead Fecha Estatus Razones de pérdidas F…" at bounding box center [692, 210] width 617 height 35
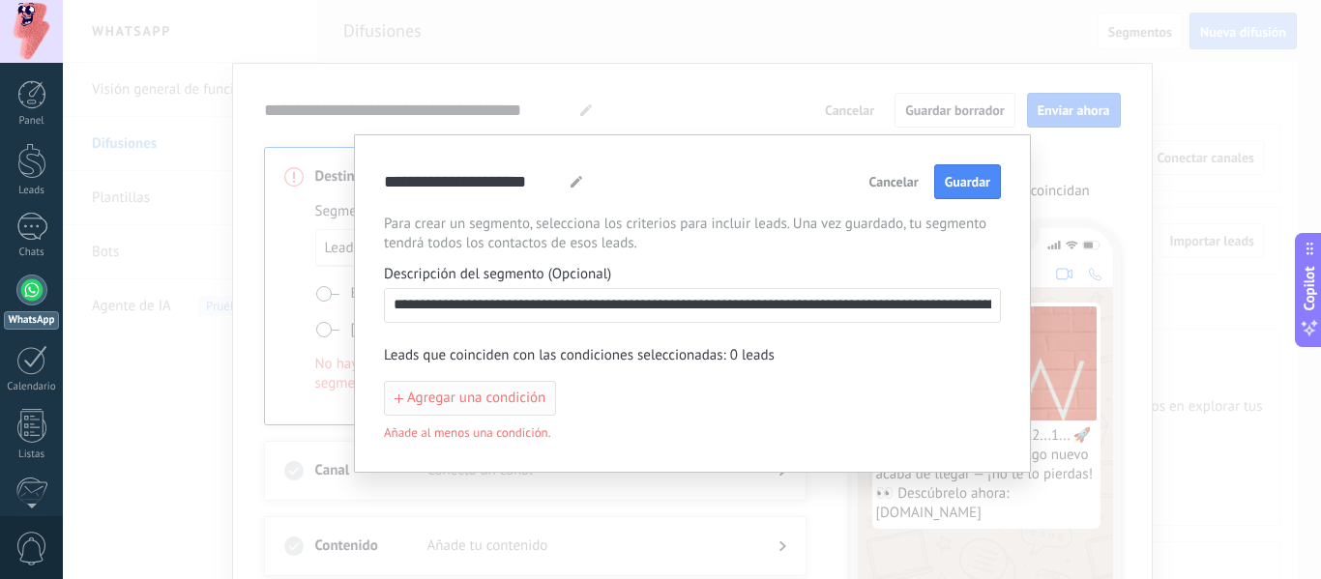
click at [477, 389] on button "Agregar una condición" at bounding box center [470, 398] width 172 height 35
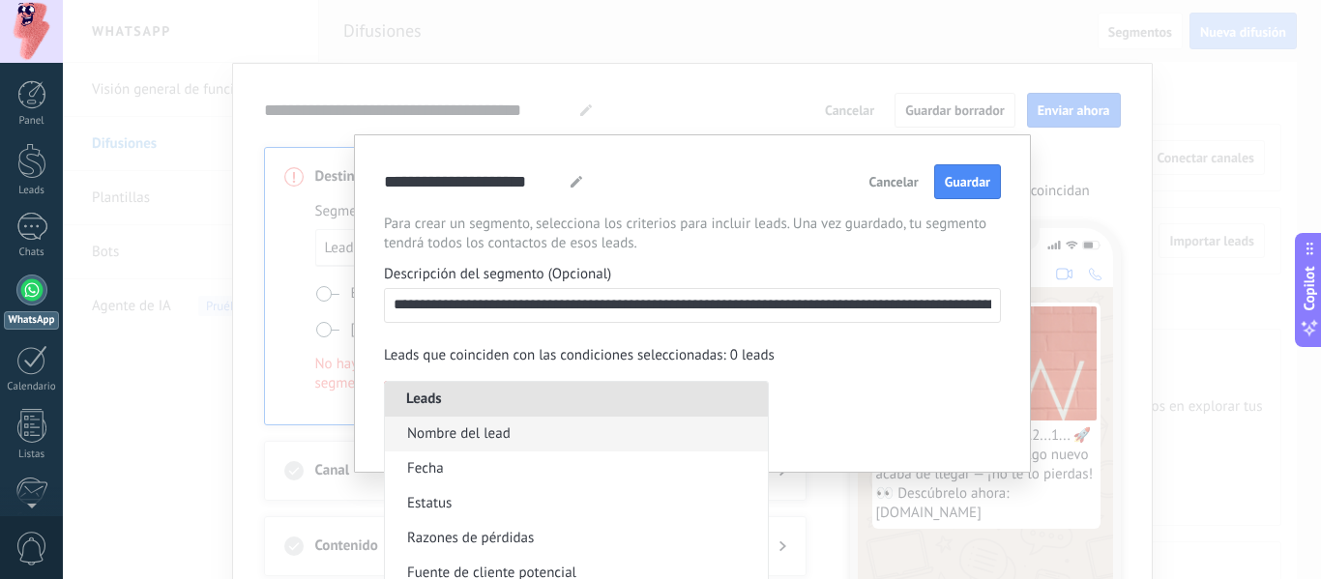
click at [502, 429] on span "Nombre del lead" at bounding box center [459, 434] width 104 height 19
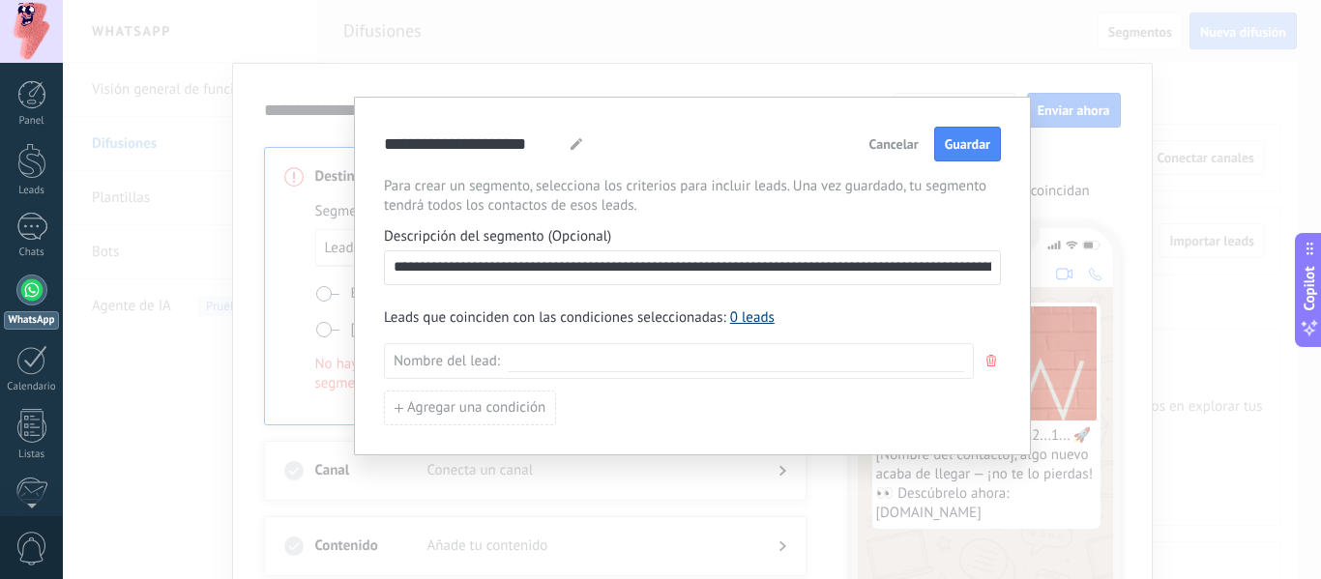
click at [746, 318] on link "0 leads" at bounding box center [752, 318] width 44 height 18
click at [879, 134] on button "Cancelar" at bounding box center [894, 144] width 67 height 29
